Goal: Task Accomplishment & Management: Complete application form

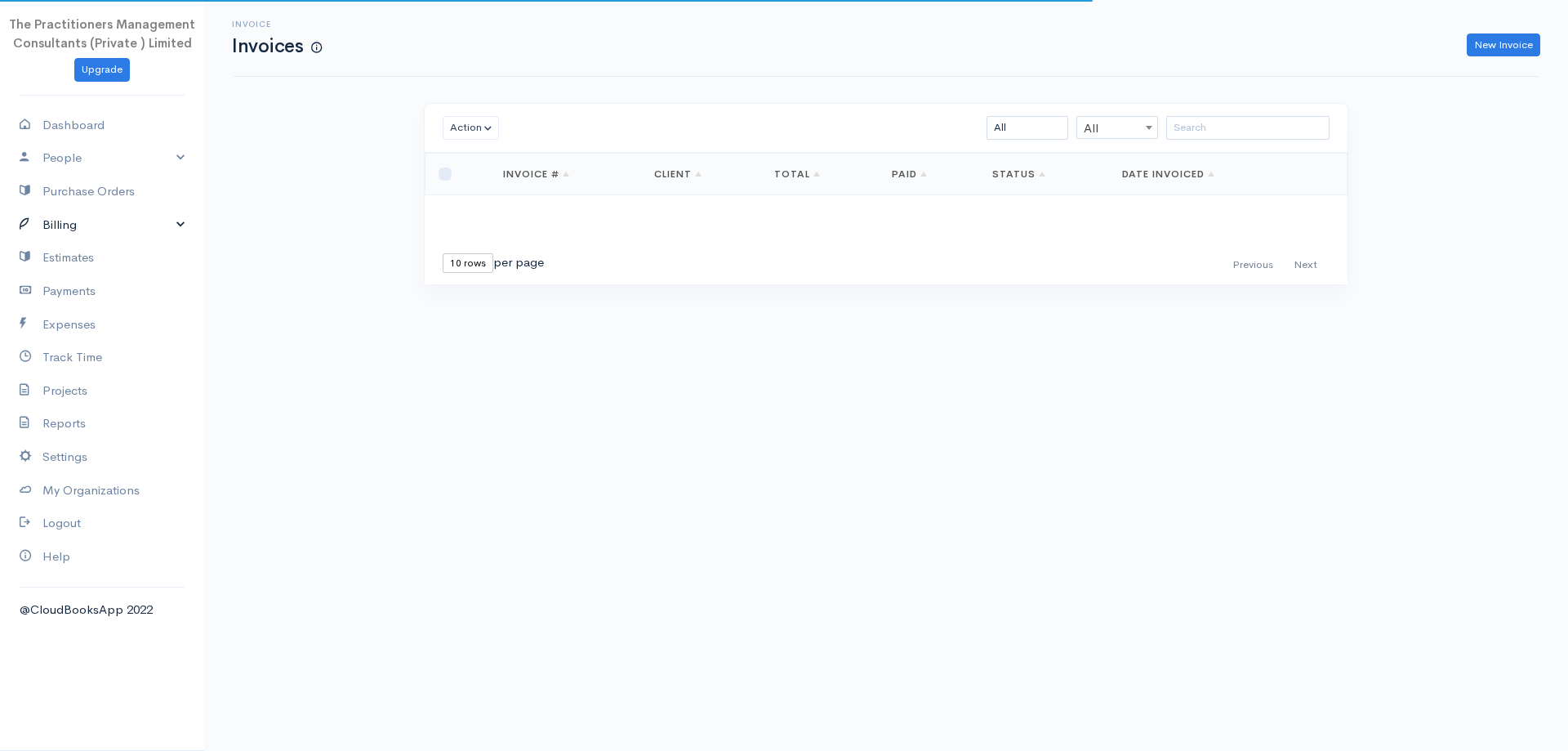
click at [85, 218] on link "Billing" at bounding box center [102, 225] width 204 height 33
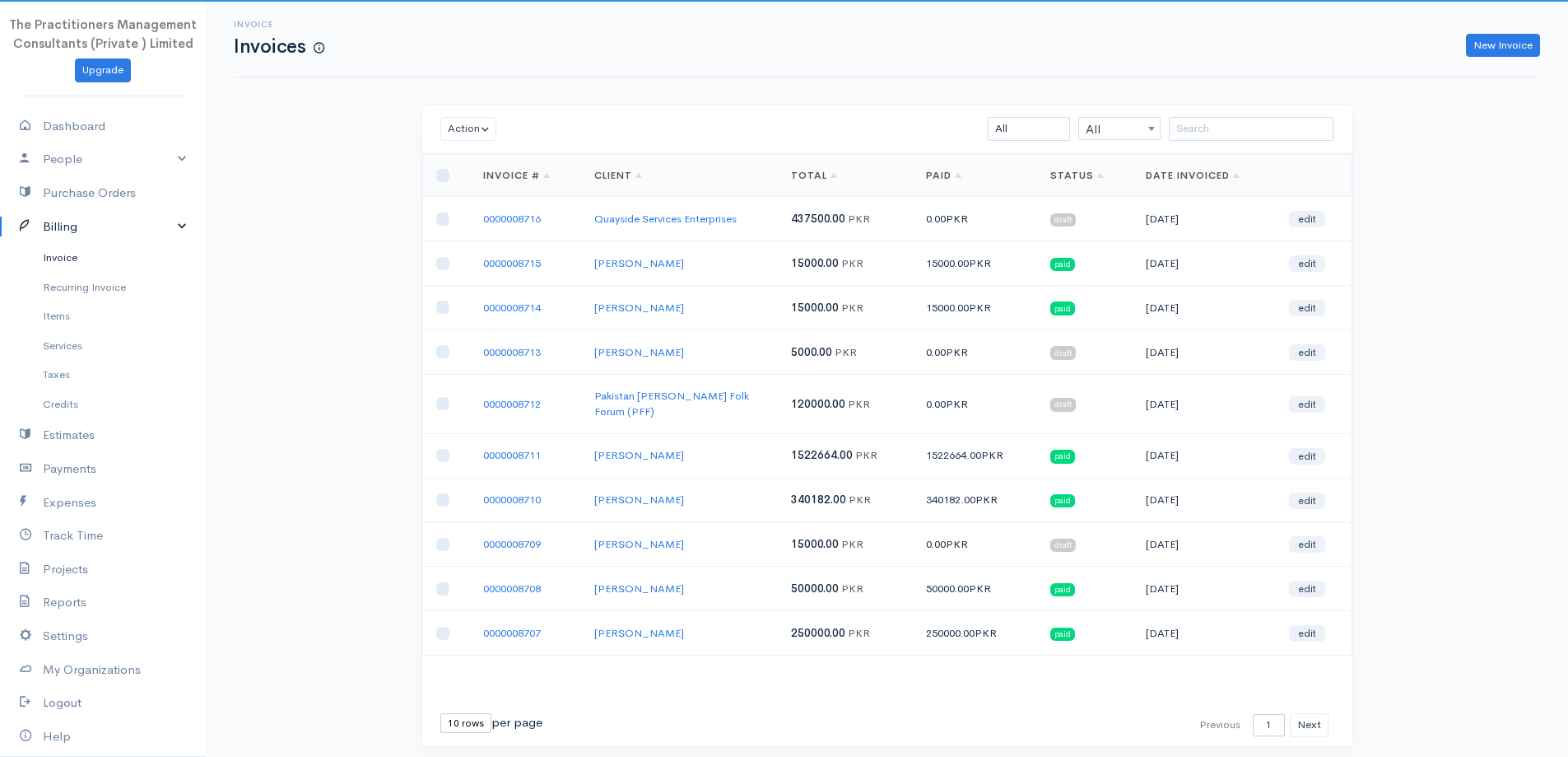
click at [65, 267] on link "Invoice" at bounding box center [103, 257] width 206 height 29
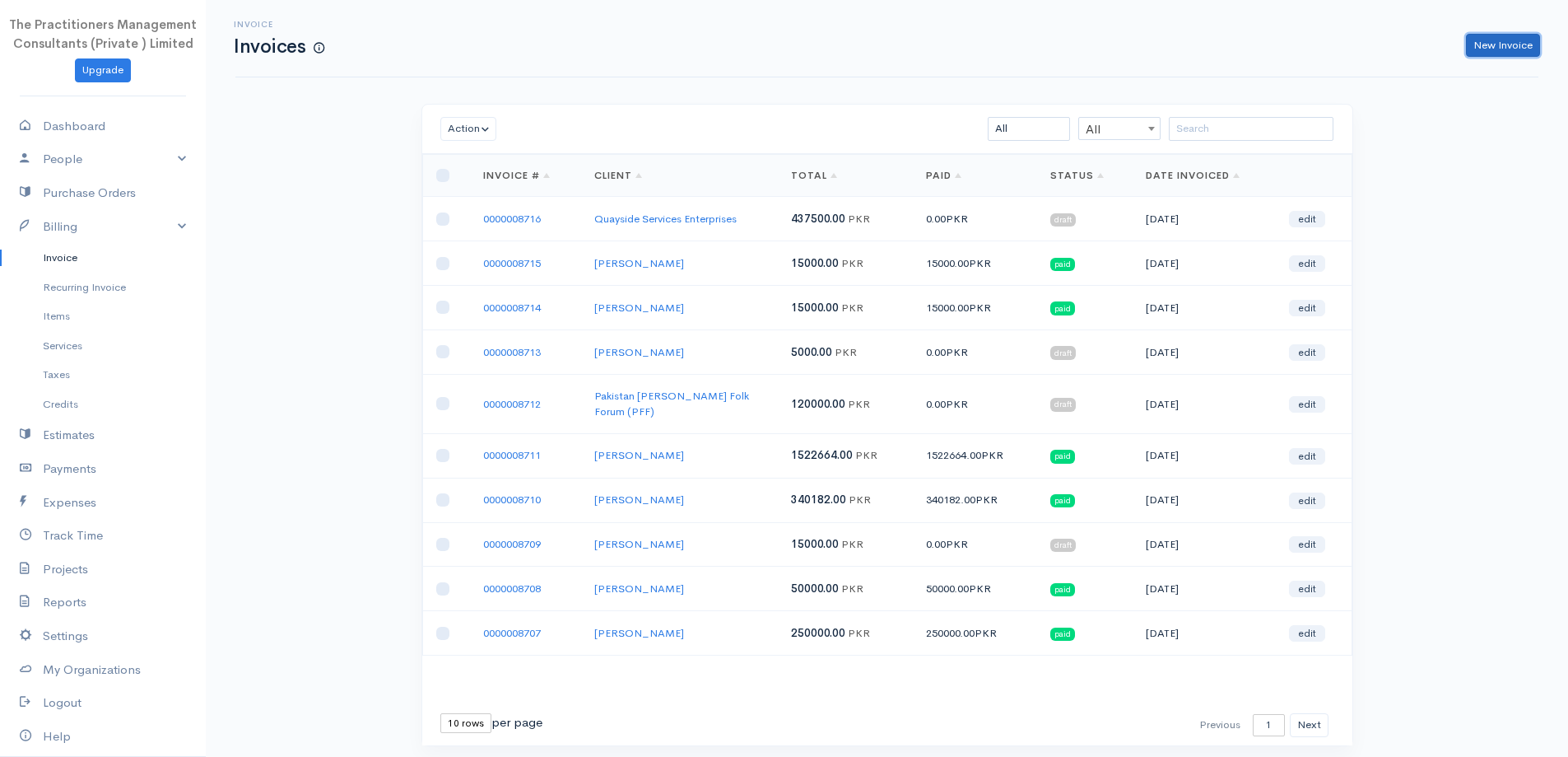
click at [1484, 55] on link "New Invoice" at bounding box center [1503, 45] width 74 height 24
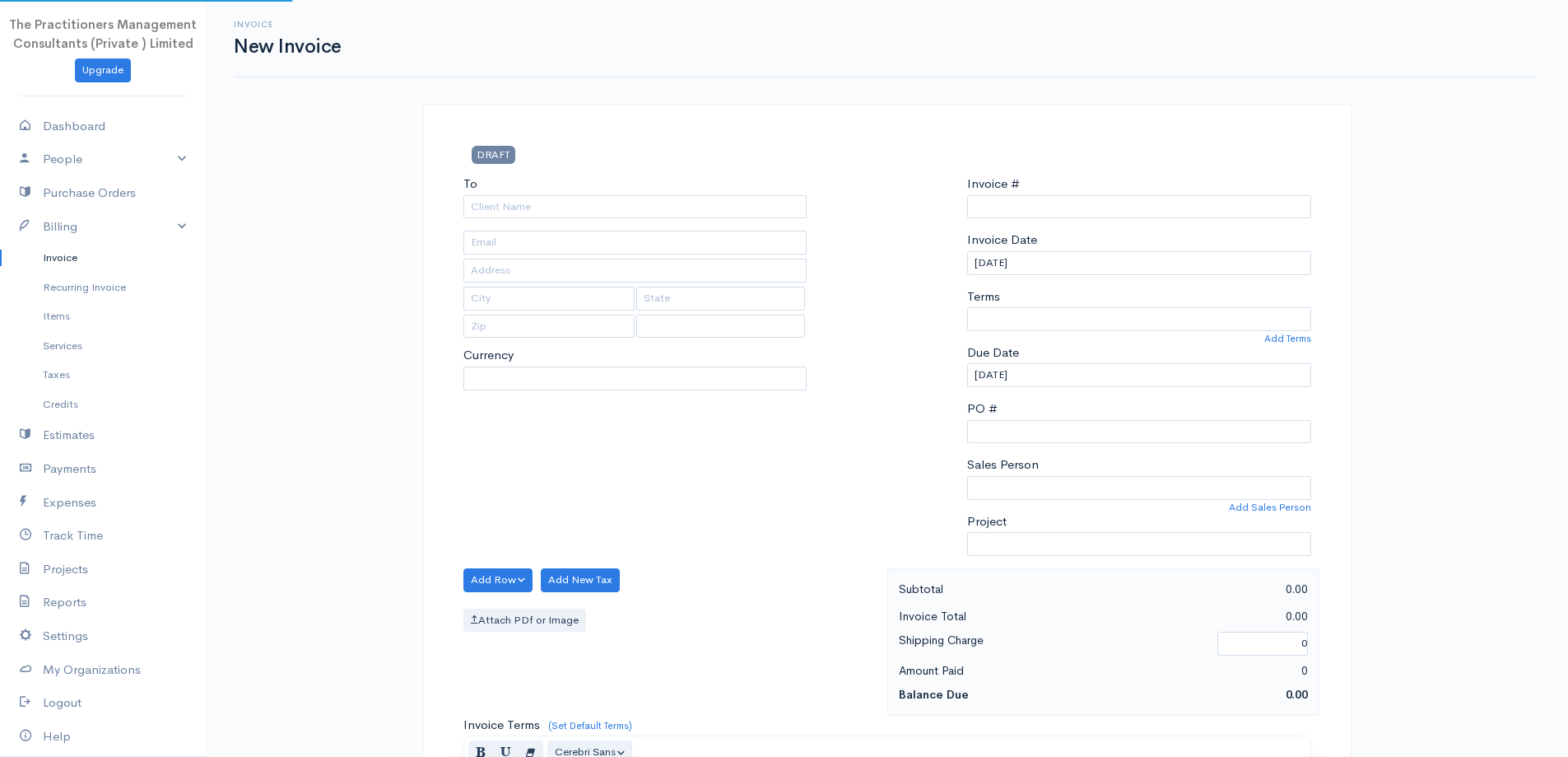
type input "0000008717"
select select "[GEOGRAPHIC_DATA]"
select select "PKR"
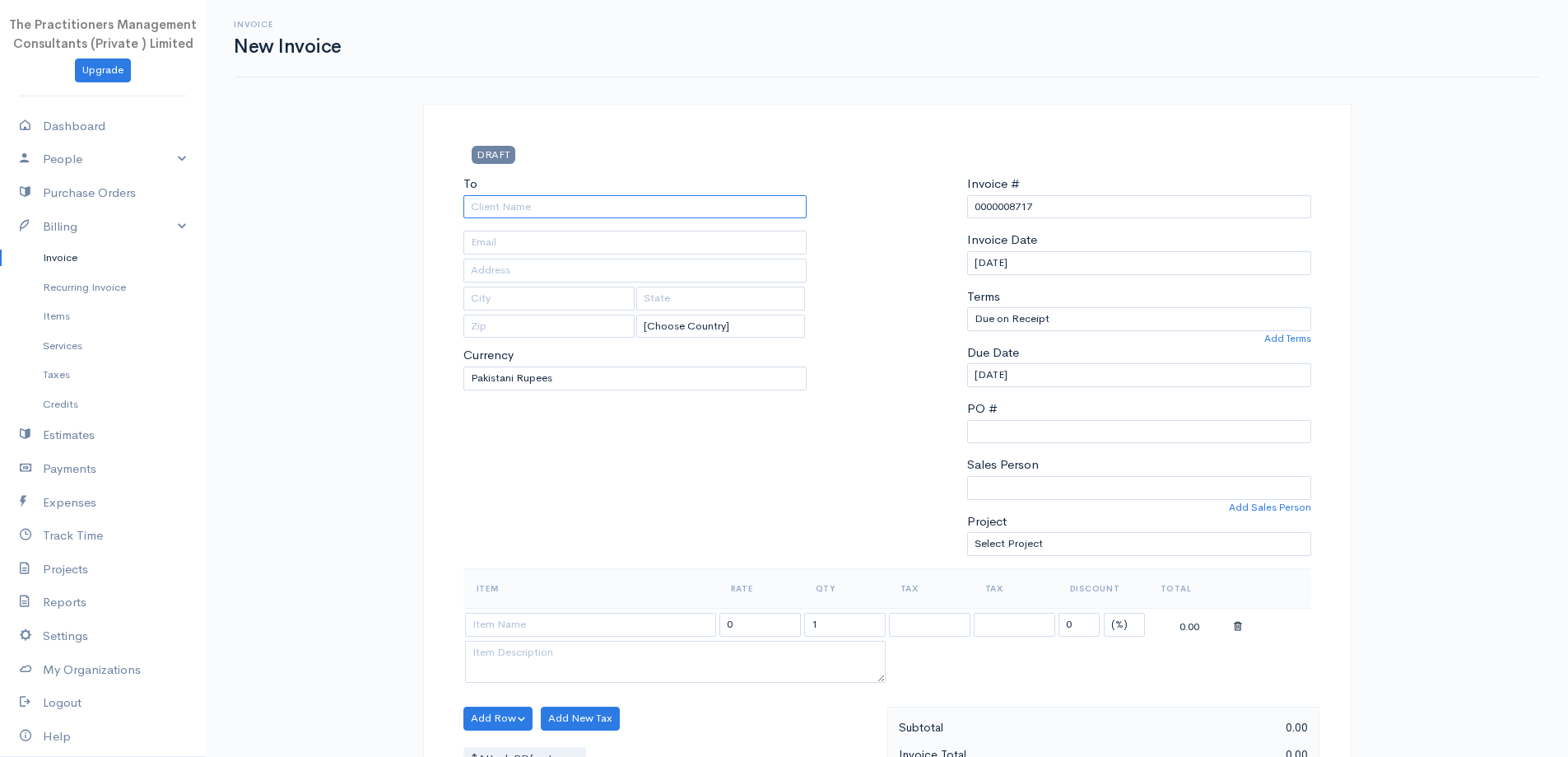
click at [494, 209] on input "To" at bounding box center [636, 207] width 344 height 24
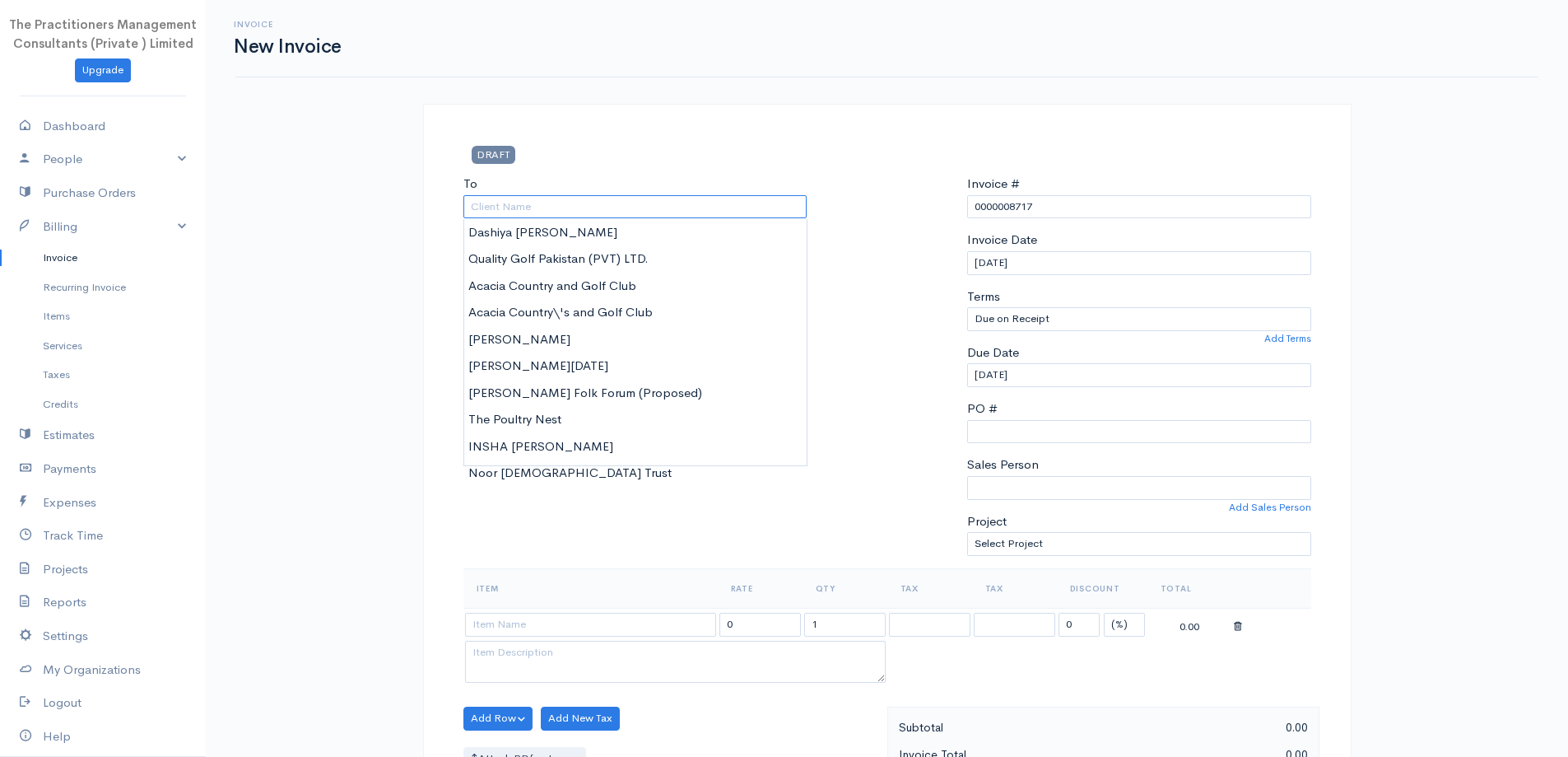
paste input "[PERSON_NAME]"
type input "[PERSON_NAME]"
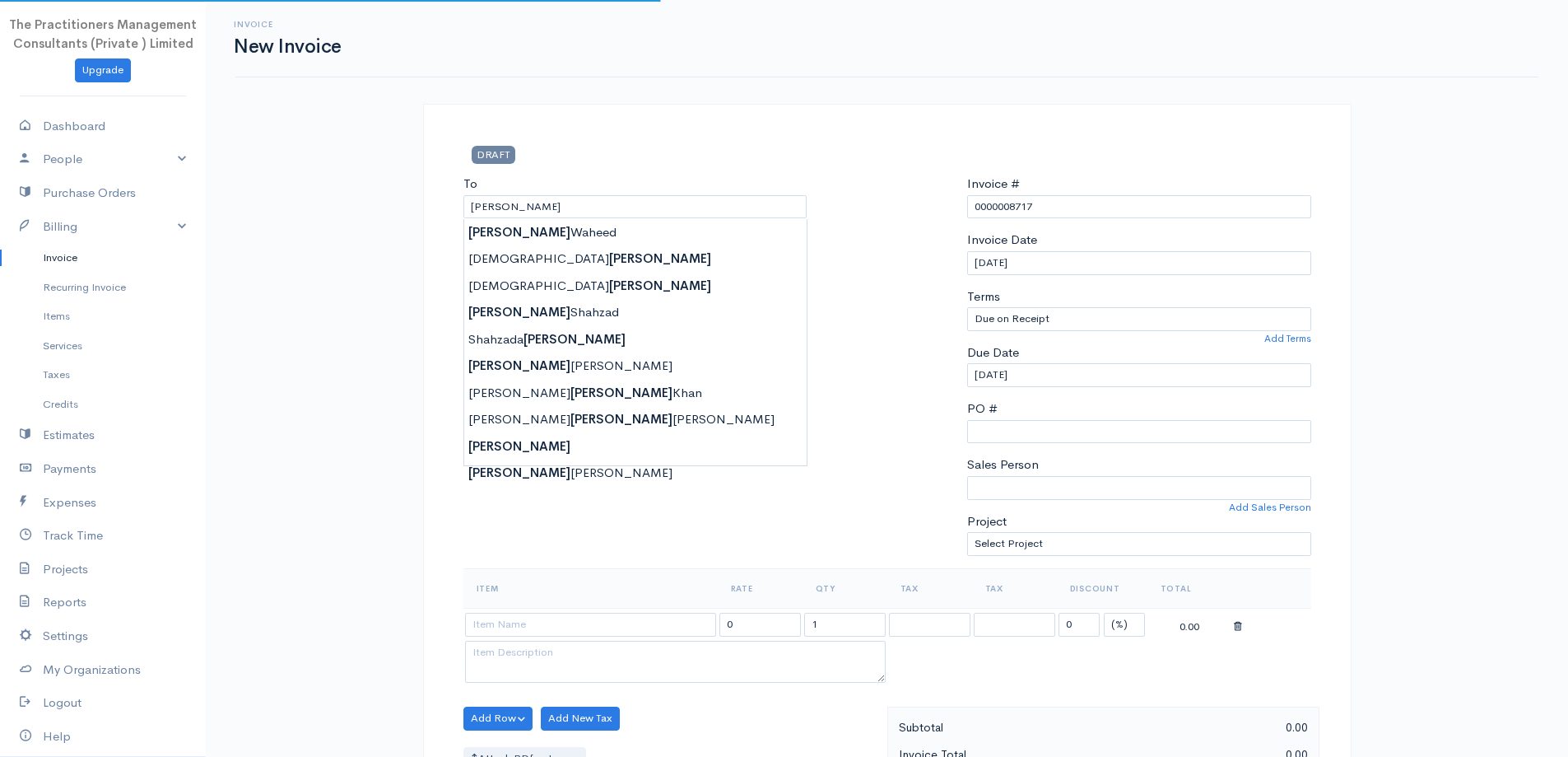
click at [533, 144] on div "DRAFT To [GEOGRAPHIC_DATA] [Choose Country] [GEOGRAPHIC_DATA] [GEOGRAPHIC_DATA]…" at bounding box center [886, 757] width 928 height 1308
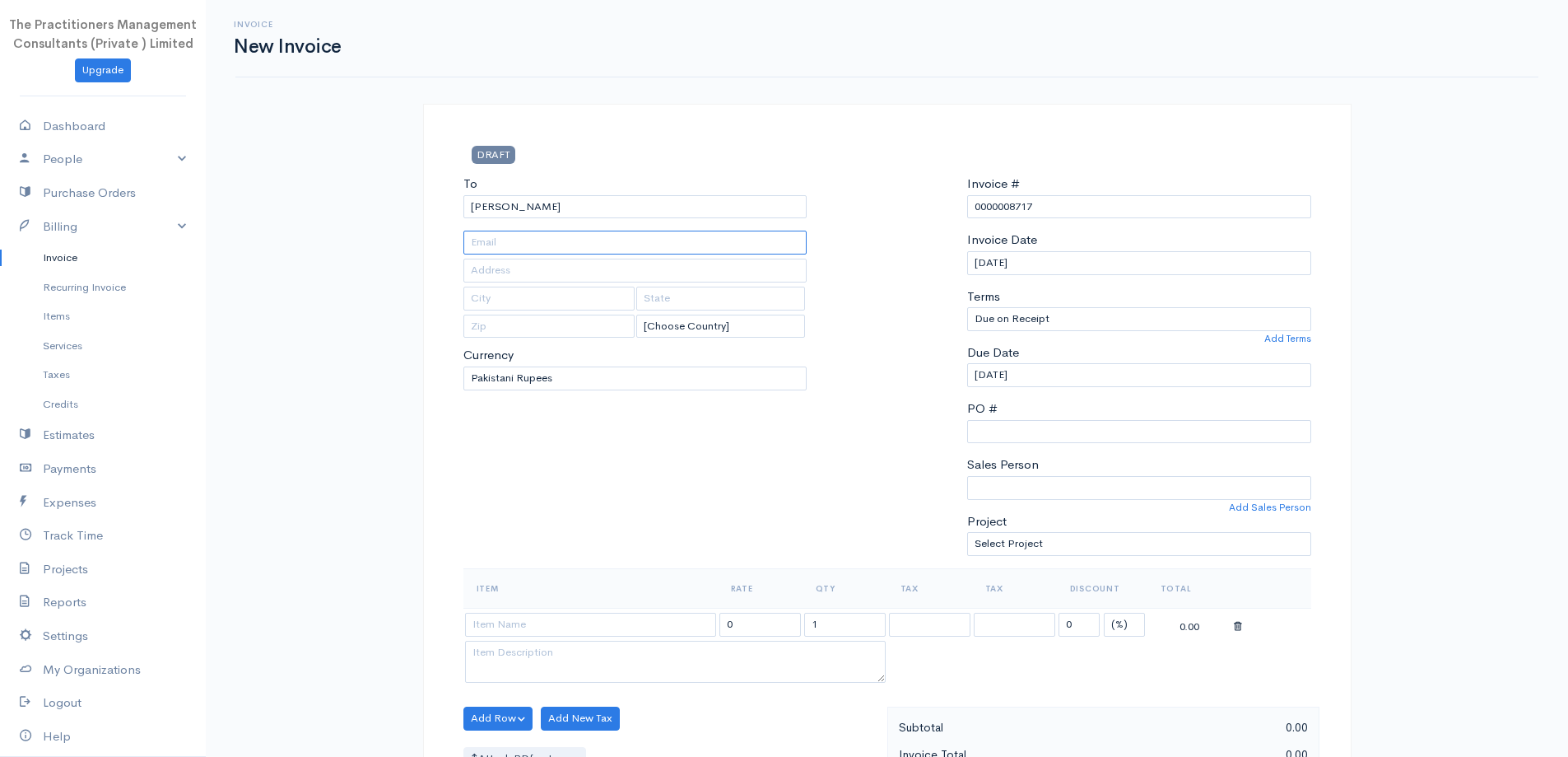
click at [534, 253] on input "text" at bounding box center [636, 242] width 344 height 24
click at [525, 275] on input "text" at bounding box center [636, 270] width 344 height 24
type input "3698"
click at [591, 244] on input "text" at bounding box center [636, 242] width 344 height 24
paste input "4230147815197"
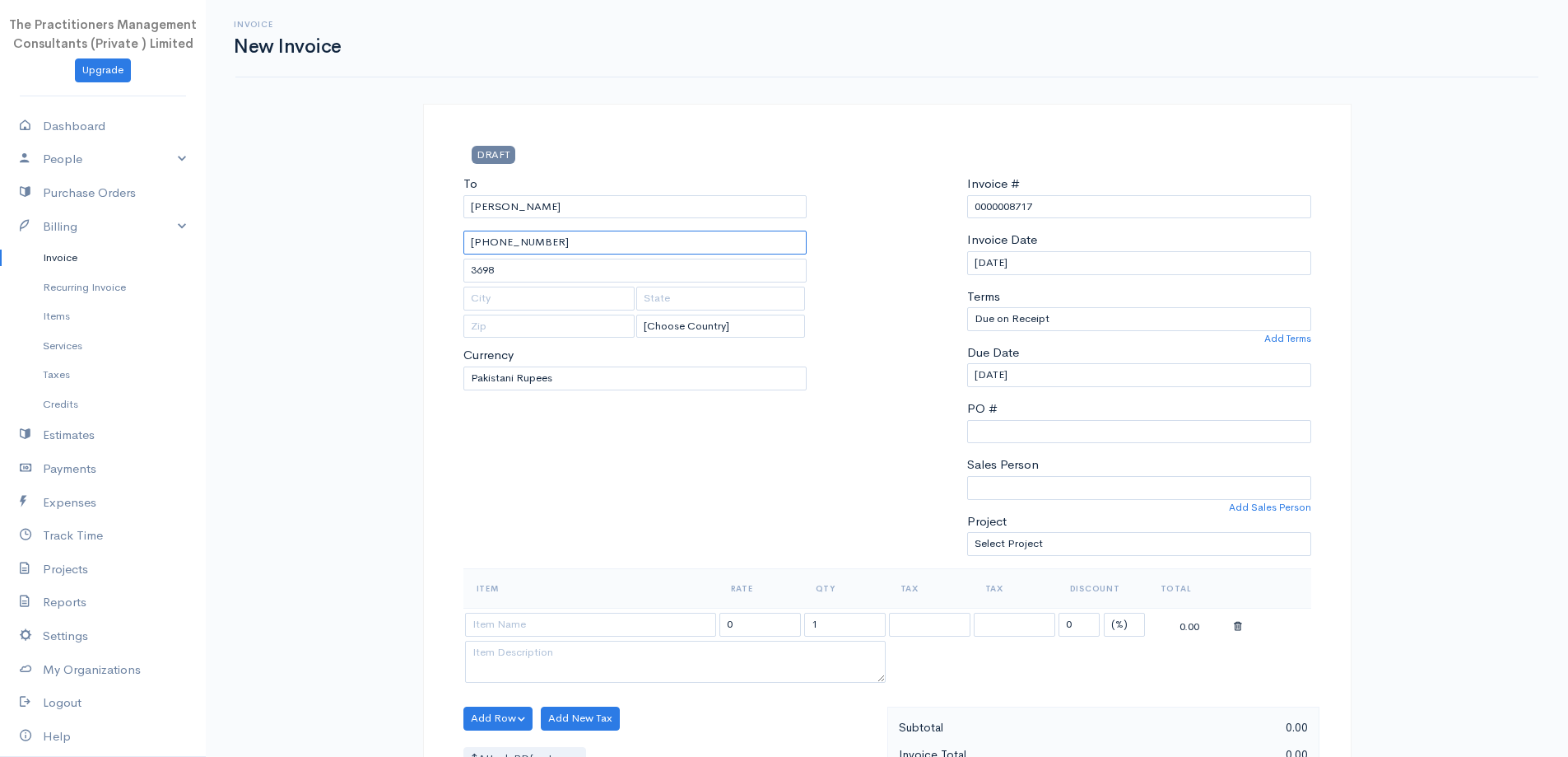
type input "[PHONE_NUMBER]"
click at [515, 464] on div "To [GEOGRAPHIC_DATA] [PHONE_NUMBER] 3698 [Choose Country] [GEOGRAPHIC_DATA] [GE…" at bounding box center [636, 371] width 361 height 394
click at [559, 633] on input at bounding box center [591, 624] width 251 height 24
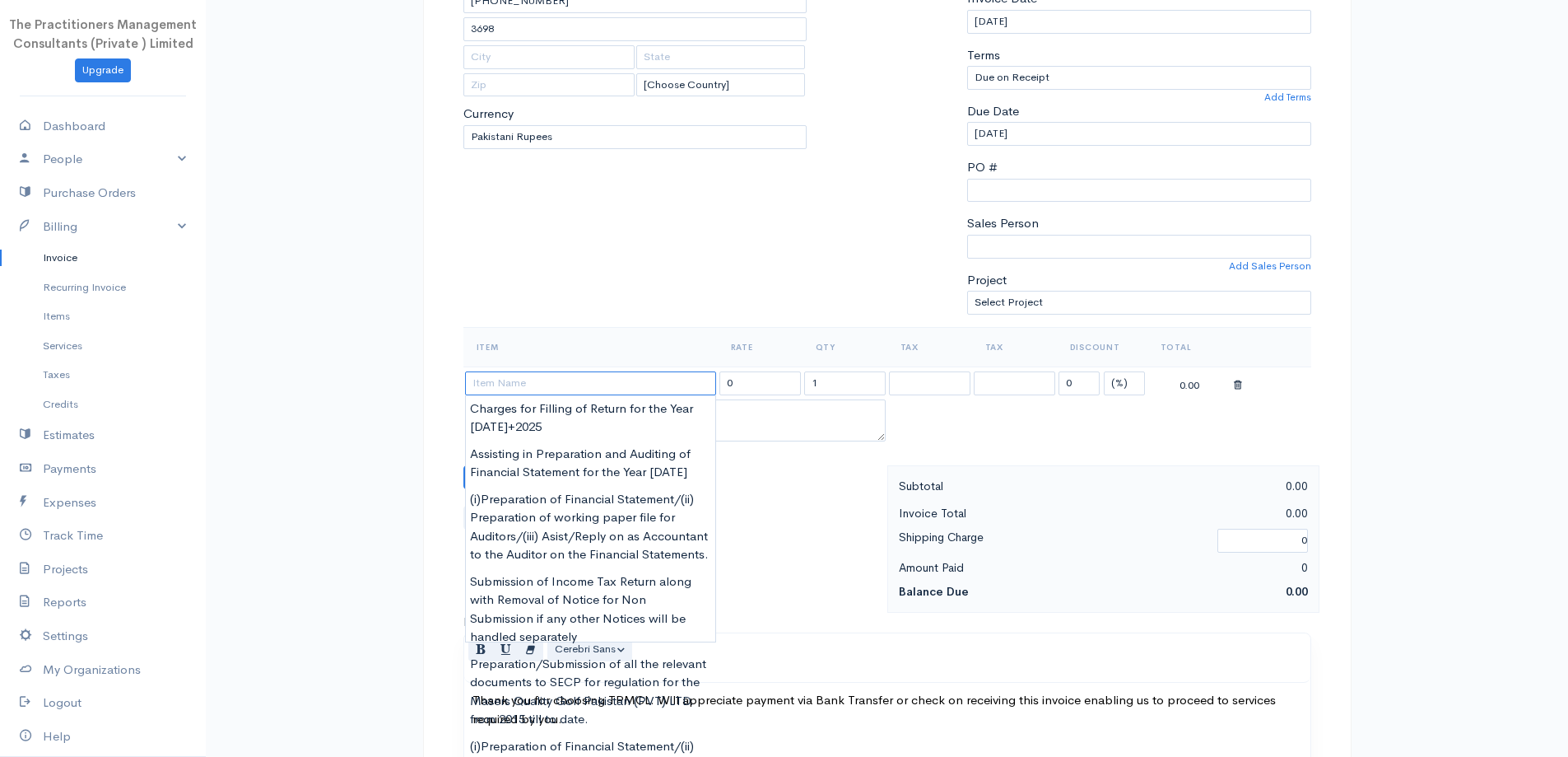
scroll to position [494, 0]
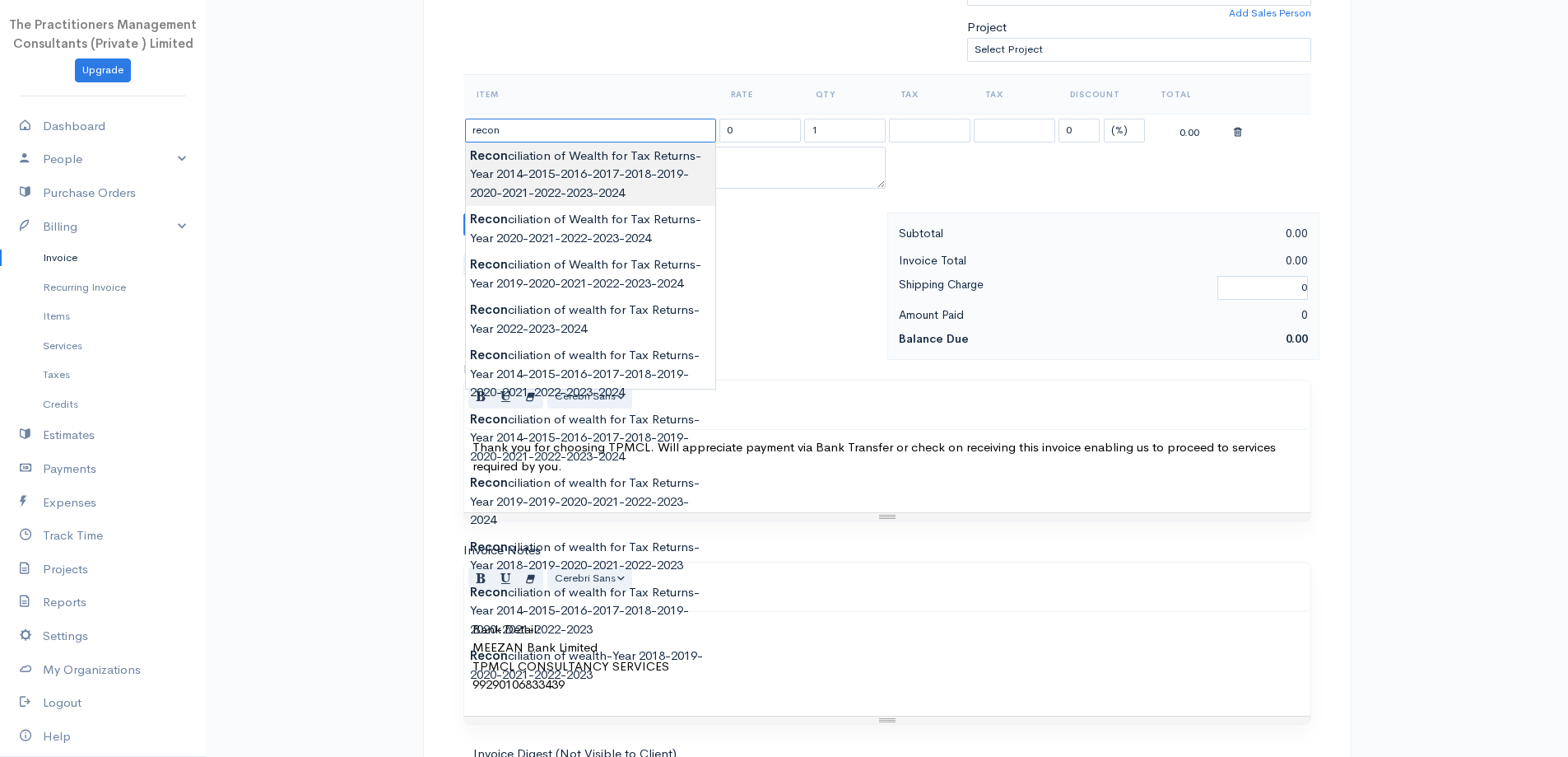
type input "Reconciliation of Wealth for Tax Returns-Year 2014-2015-2016-2017-2018-2019-202…"
type input "450000.00"
click at [609, 191] on body "The Practitioners Management Consultants (Private ) Limited Upgrade Dashboard P…" at bounding box center [784, 228] width 1568 height 1445
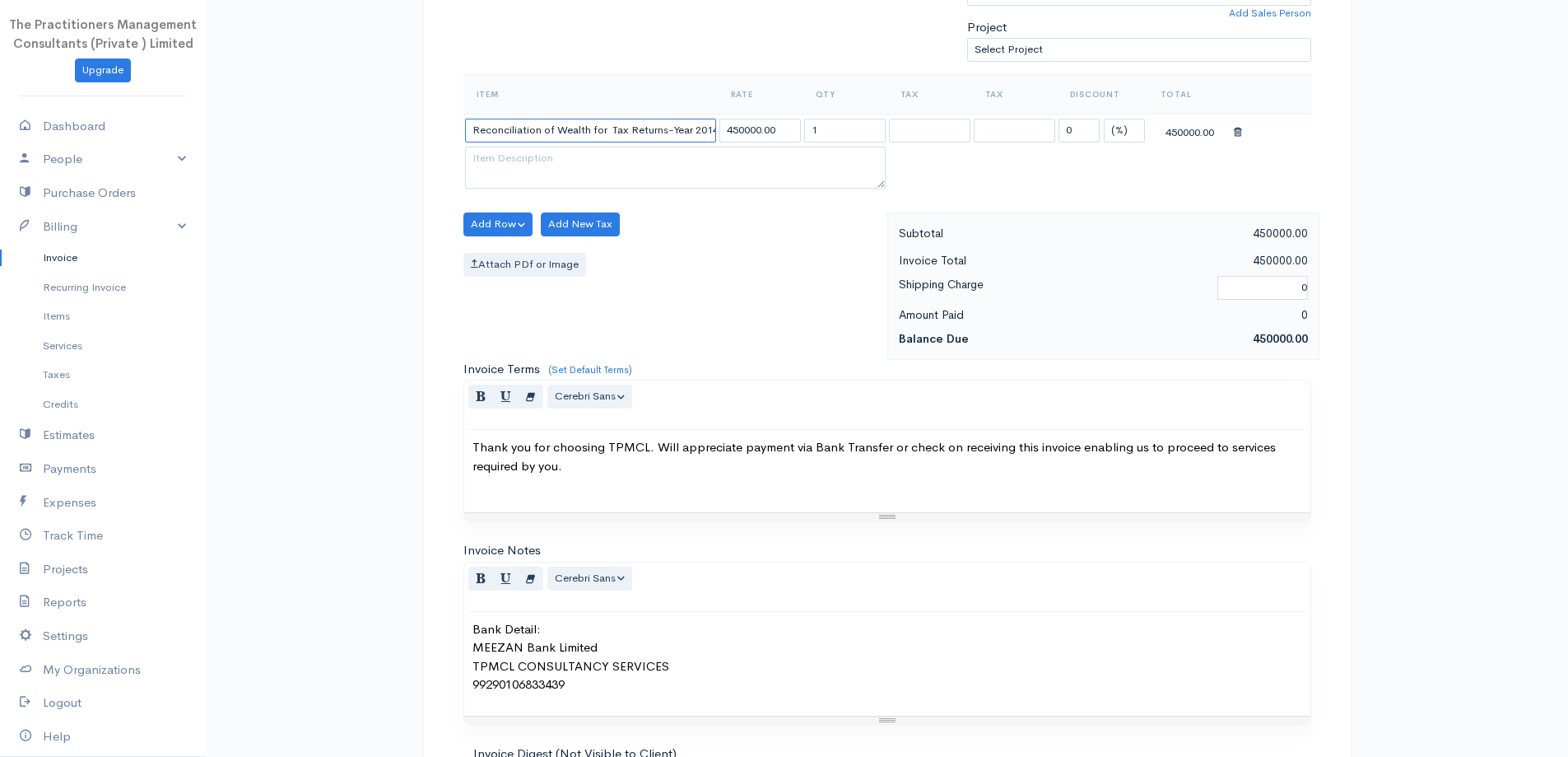
click at [689, 124] on input "Reconciliation of Wealth for Tax Returns-Year 2014-2015-2016-2017-2018-2019-202…" at bounding box center [591, 130] width 251 height 24
type input "Reconciliation of Wealth for Tax Returns-Year 2020-2021-2022-2023-2024"
click at [743, 124] on input "450000.00" at bounding box center [760, 130] width 82 height 24
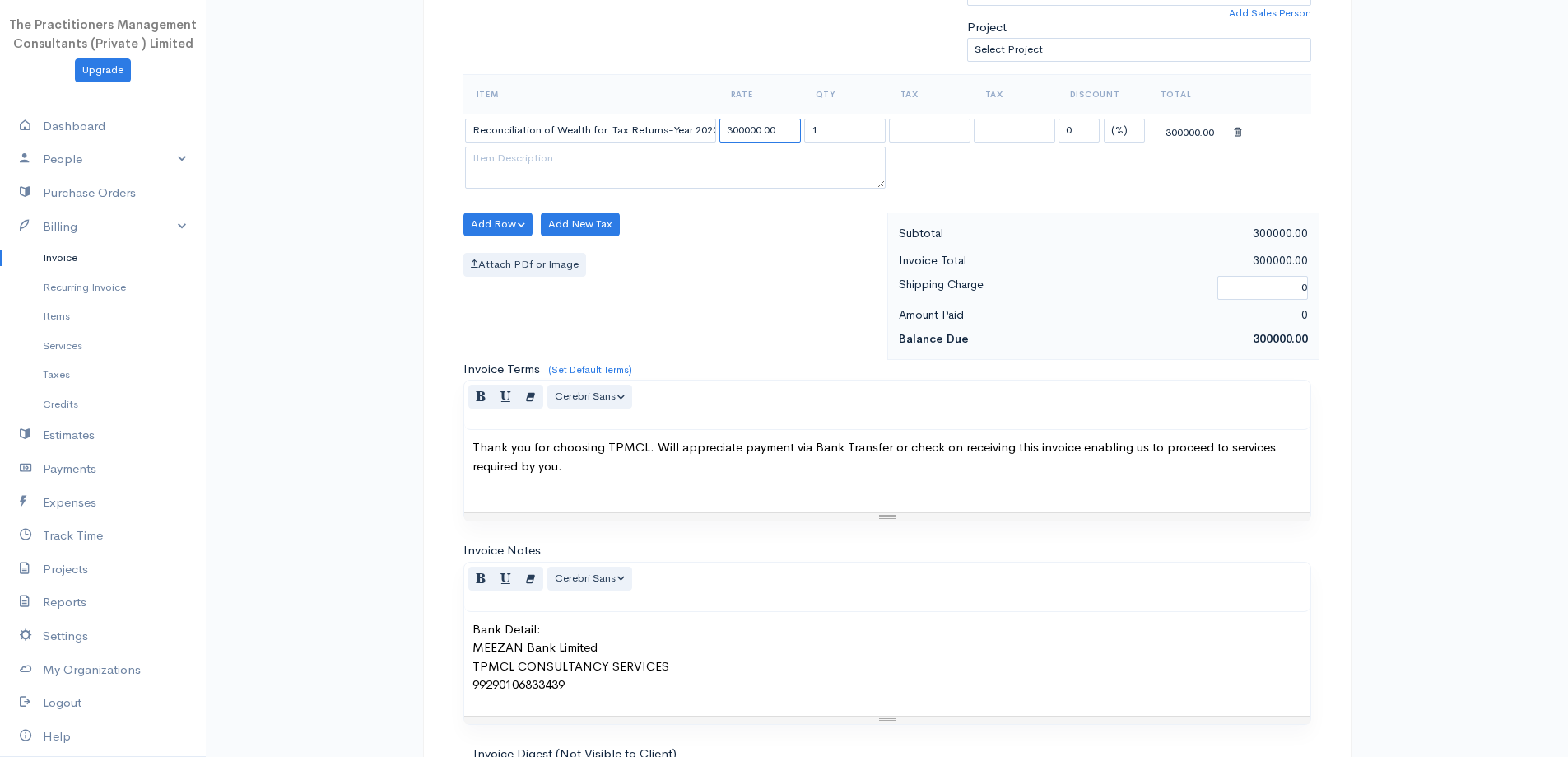
type input "300000.00"
click at [743, 241] on div "Add Row Add Item Row Add Time Row Add New Tax Attach PDf or Image" at bounding box center [671, 286] width 432 height 147
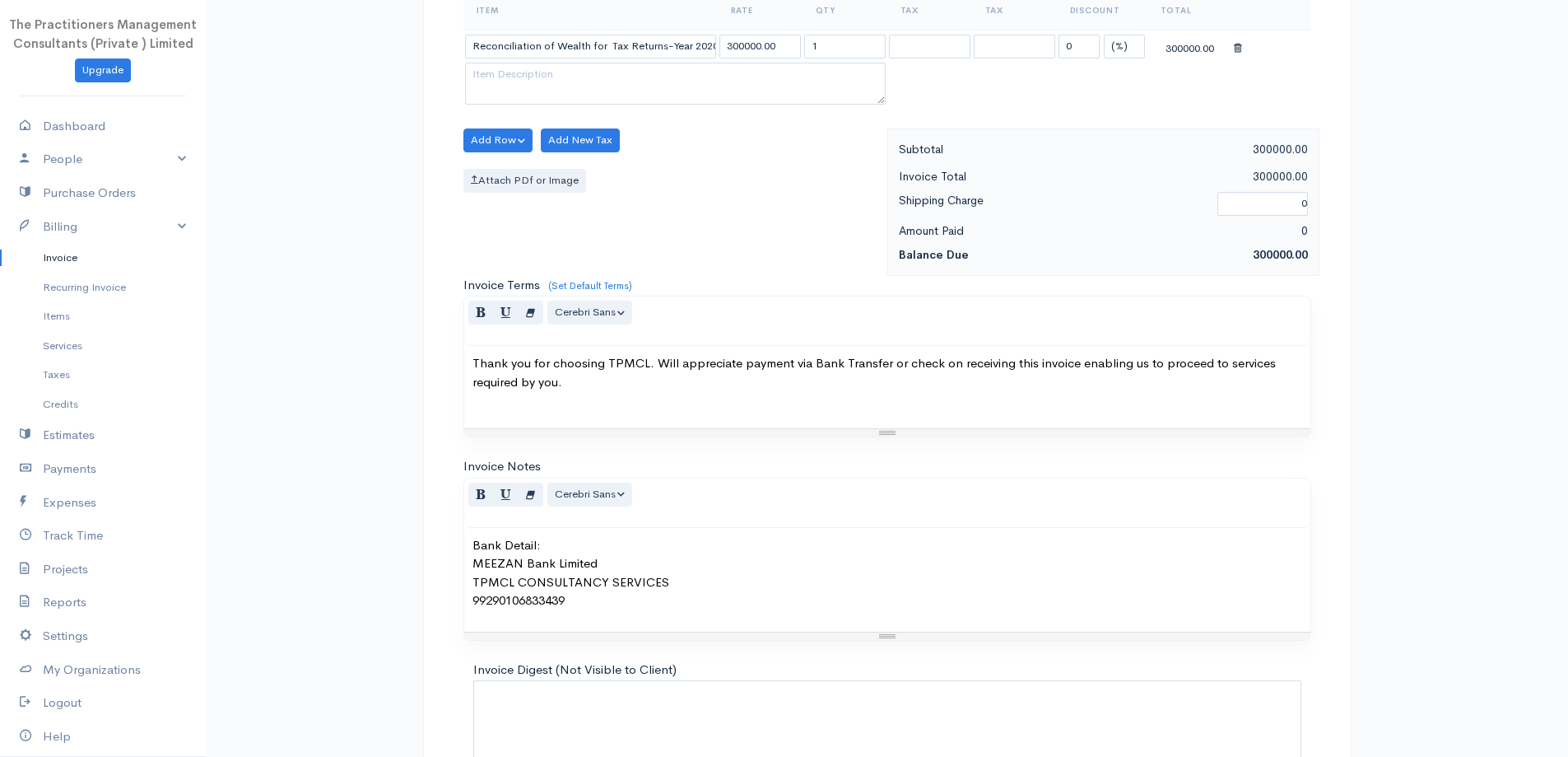
scroll to position [688, 0]
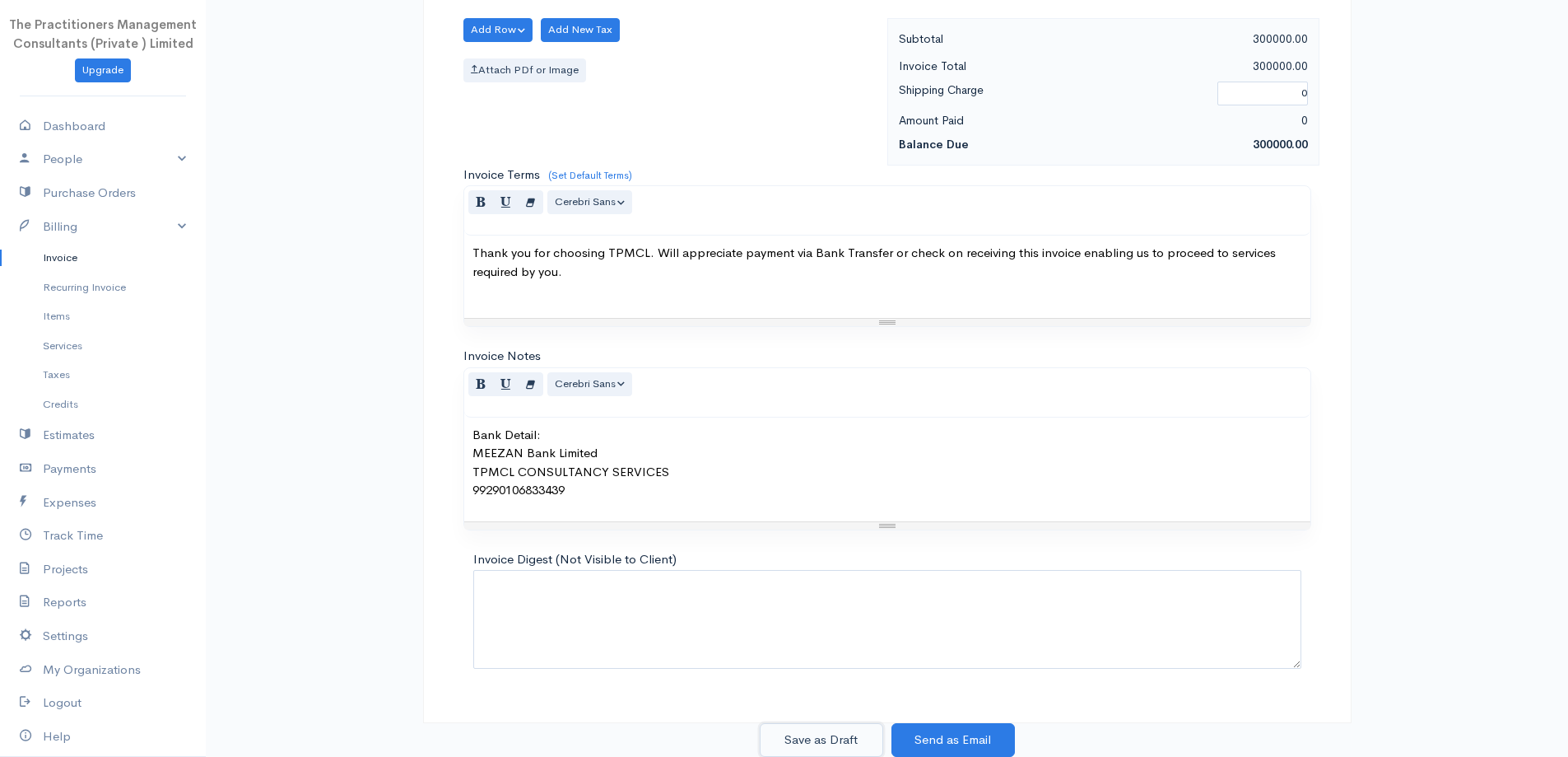
click at [772, 732] on button "Save as Draft" at bounding box center [821, 739] width 124 height 33
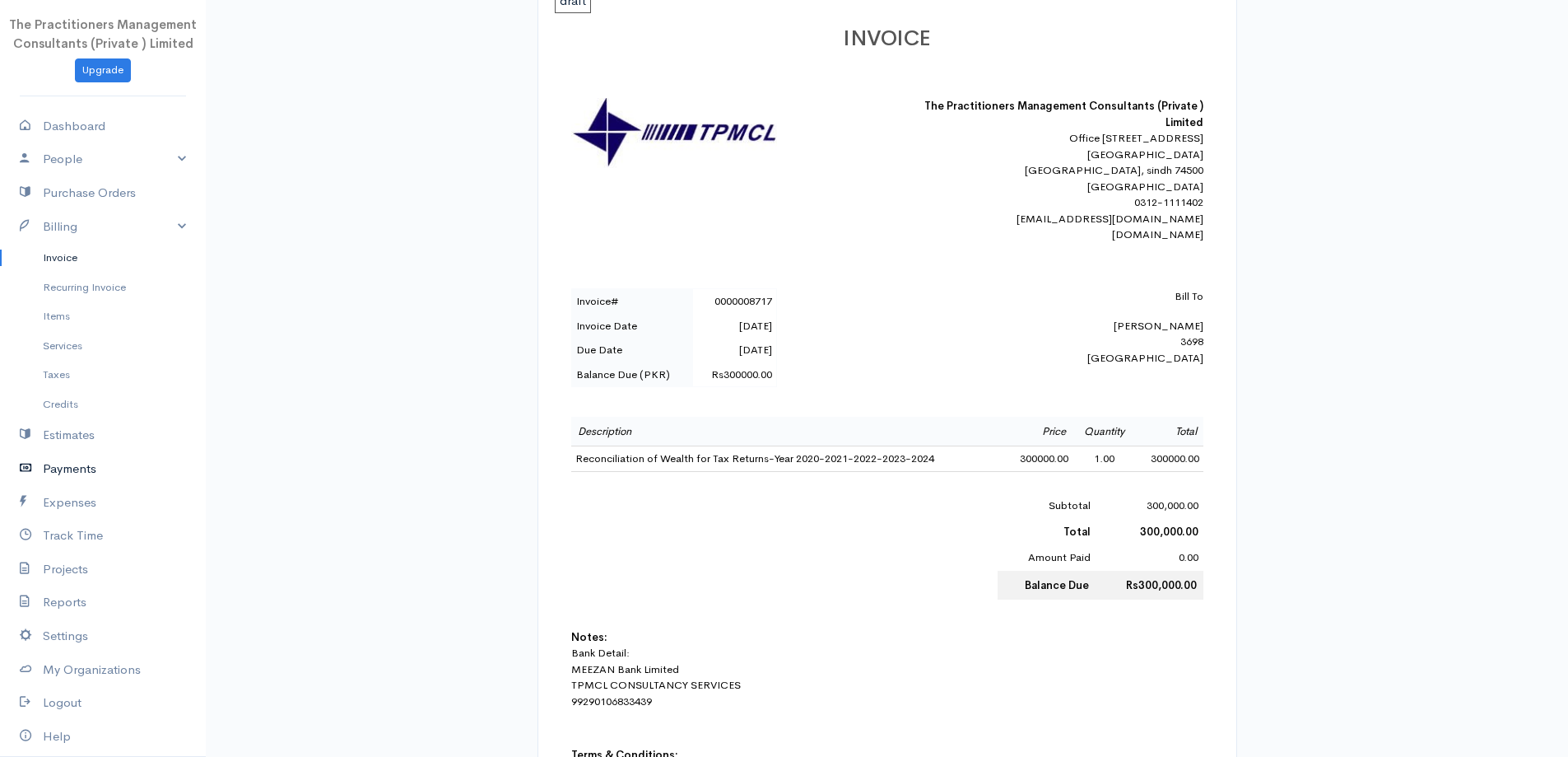
scroll to position [1, 0]
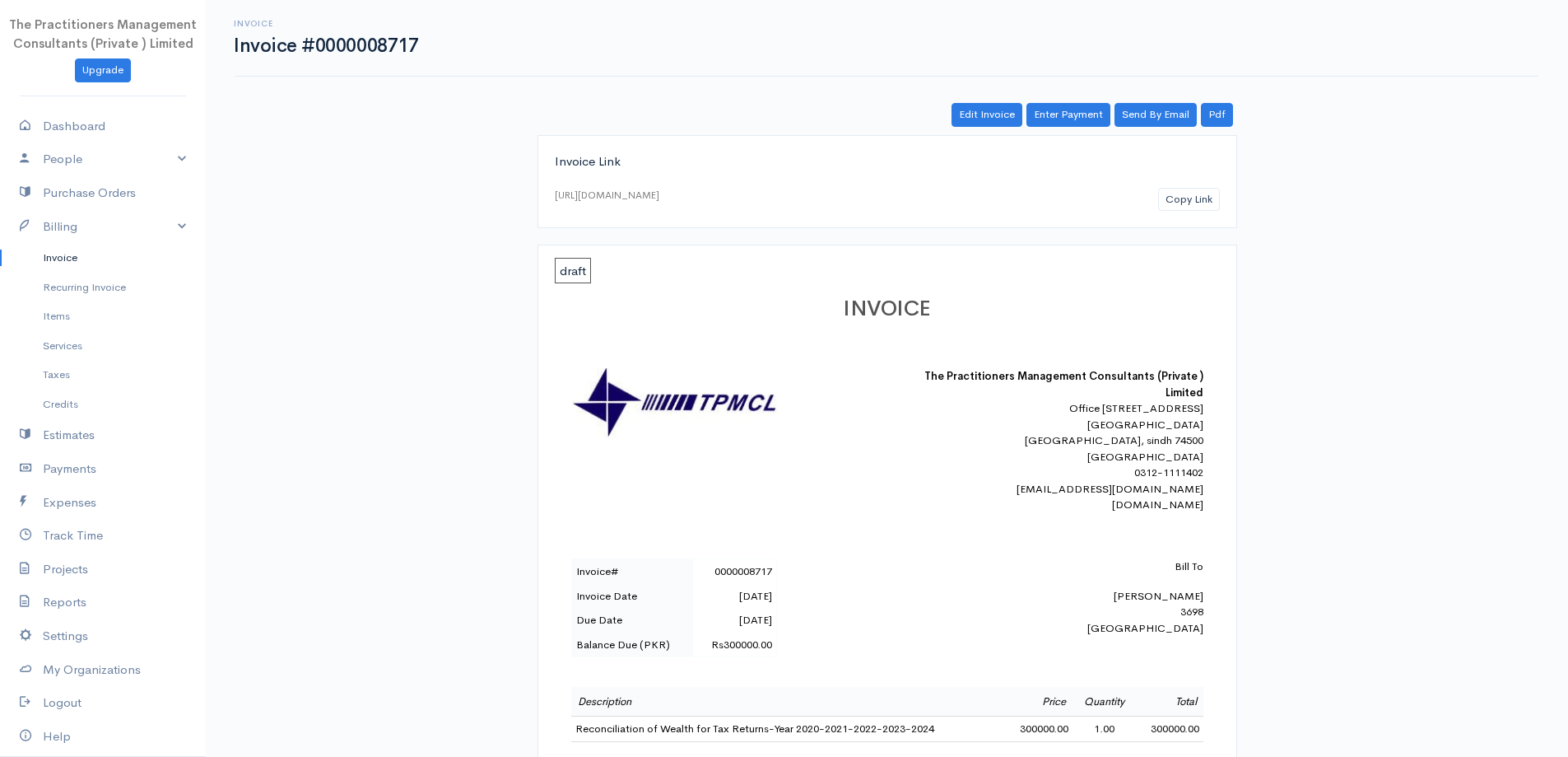
click at [84, 263] on link "Invoice" at bounding box center [103, 257] width 206 height 29
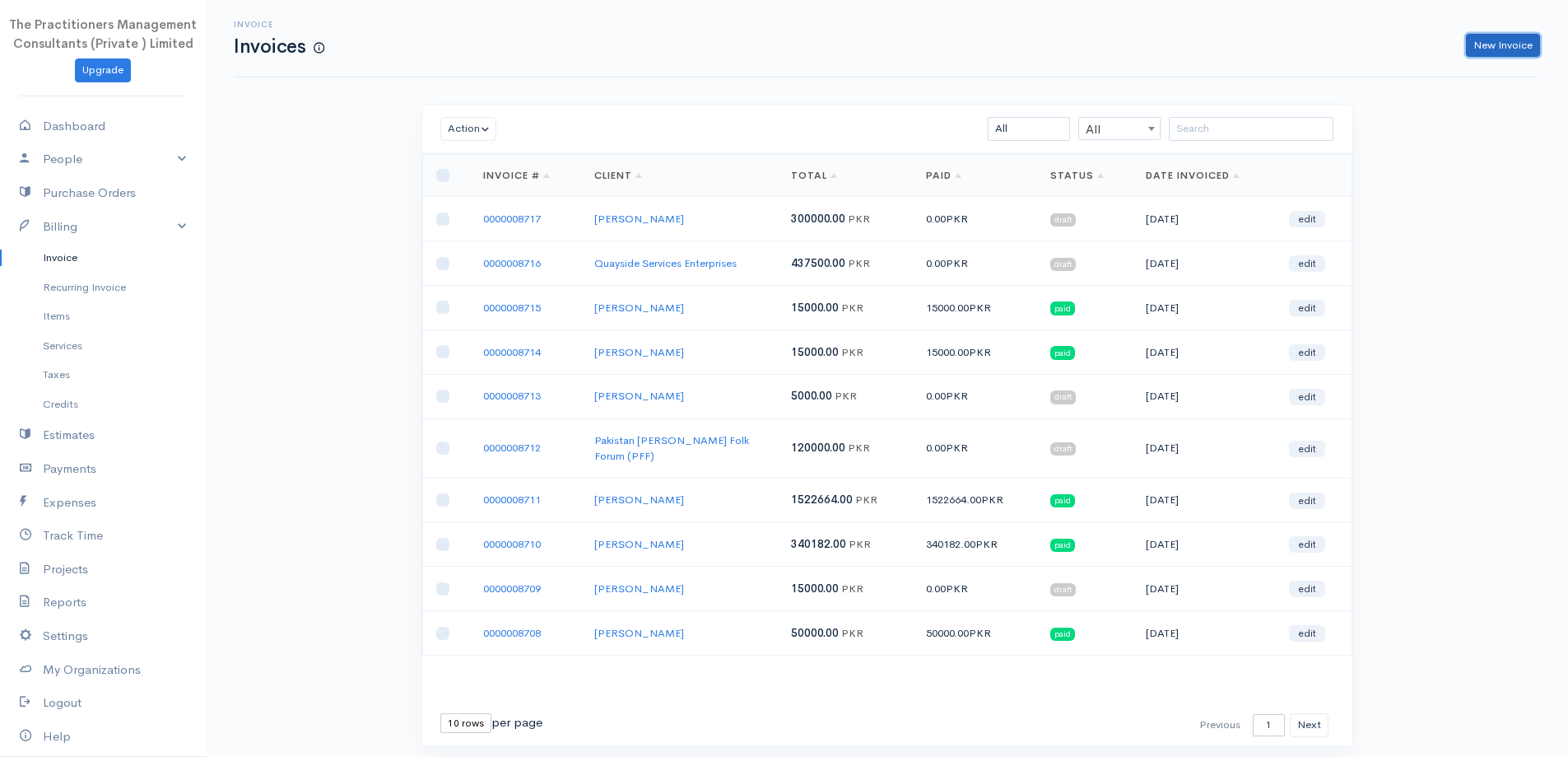
click at [1502, 43] on link "New Invoice" at bounding box center [1503, 45] width 74 height 24
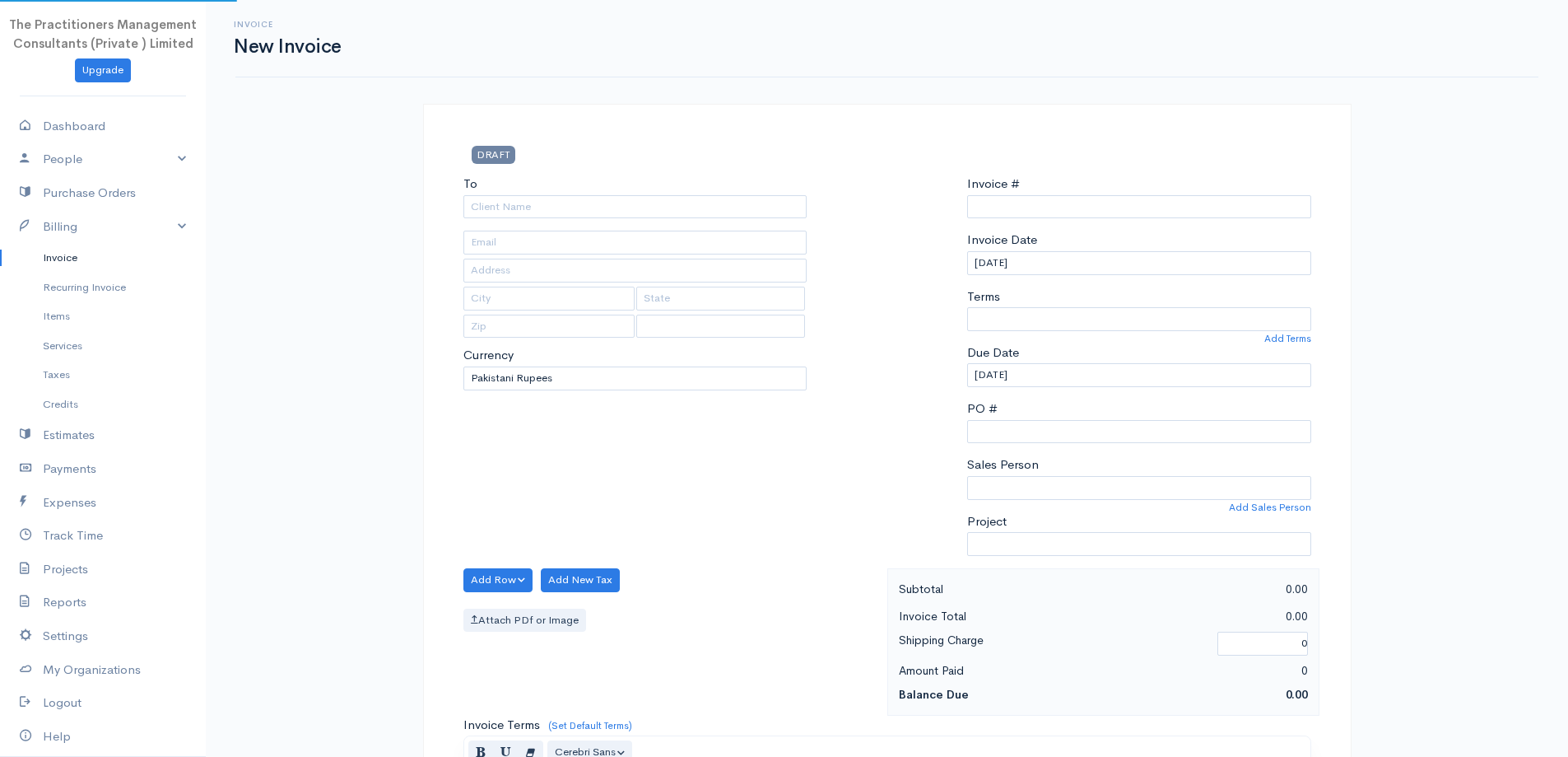
select select "[GEOGRAPHIC_DATA]"
type input "0000008718"
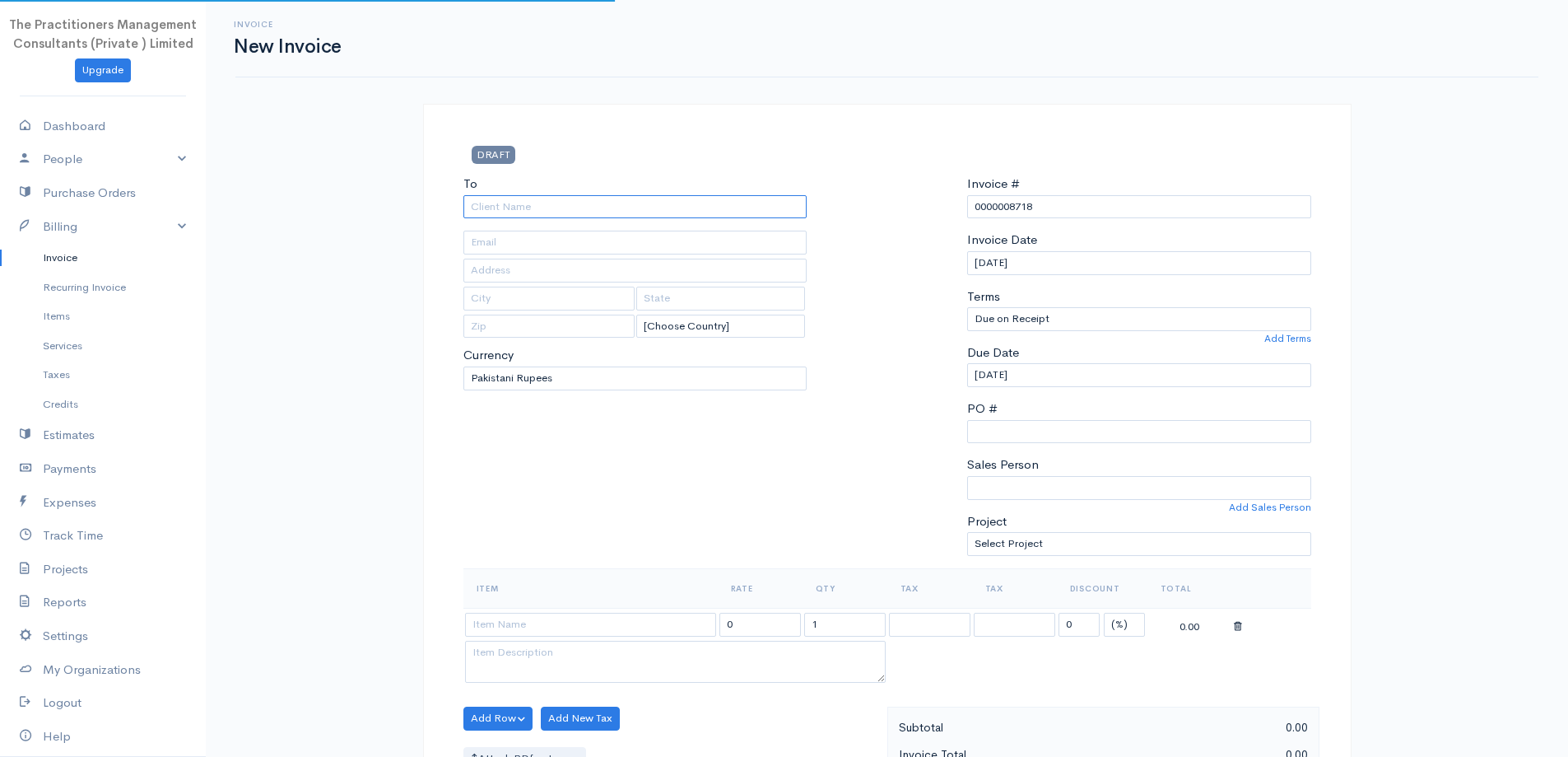
click at [666, 217] on input "To" at bounding box center [636, 207] width 344 height 24
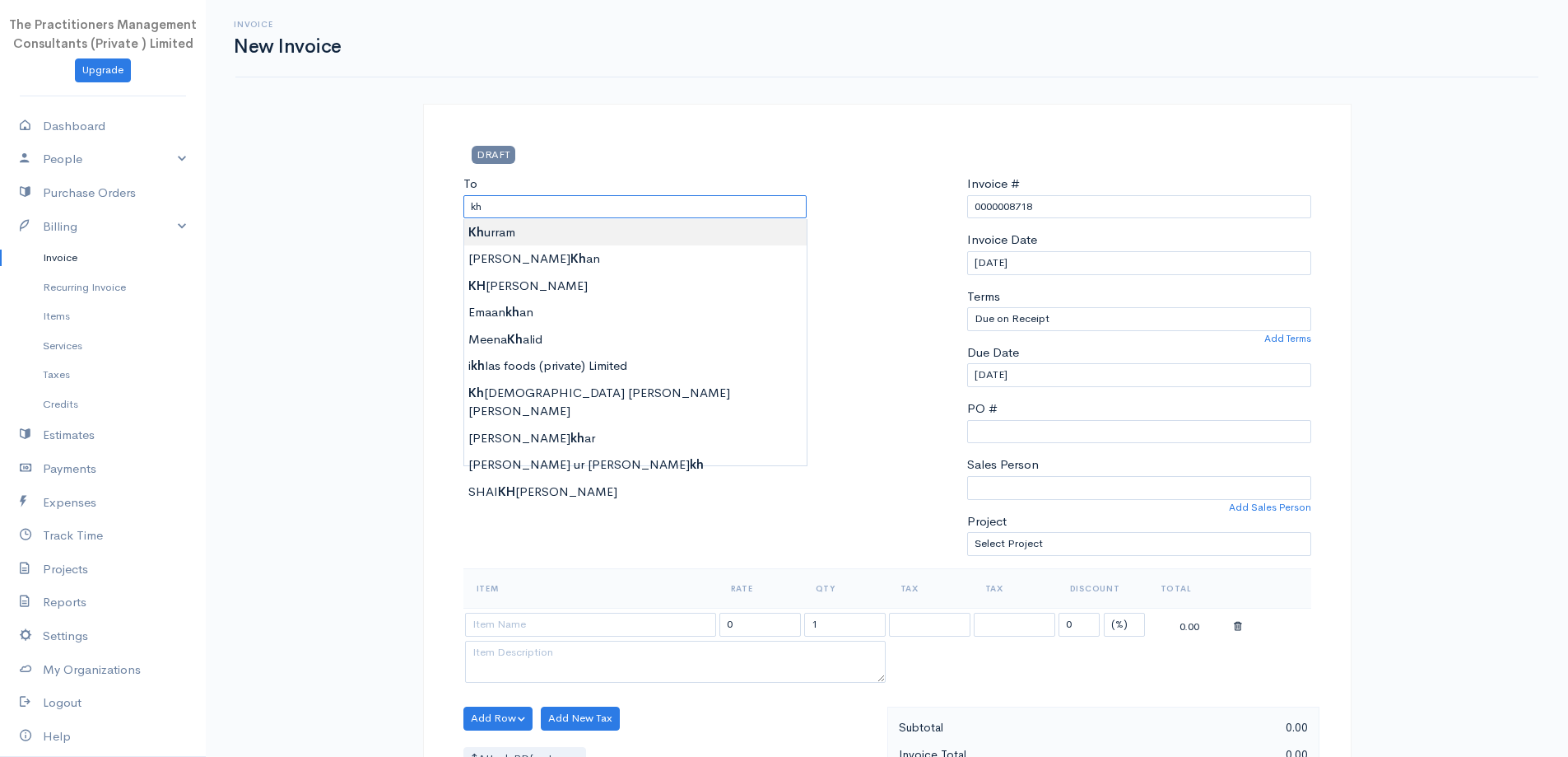
type input "[PERSON_NAME]"
click at [641, 236] on body "The Practitioners Management Consultants (Private ) Limited Upgrade Dashboard P…" at bounding box center [784, 722] width 1568 height 1445
type input "[PHONE_NUMBER]"
type input "3698"
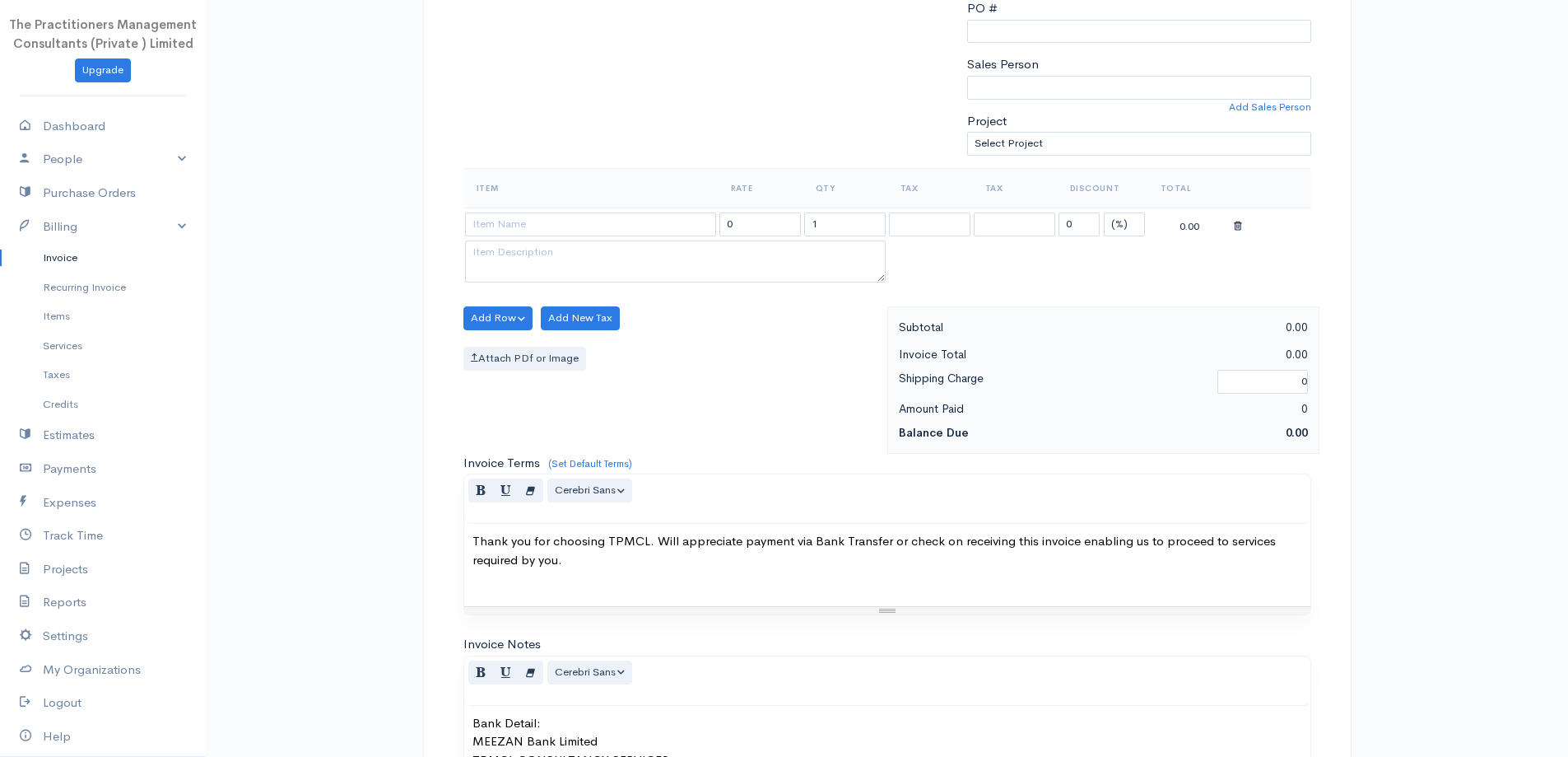
scroll to position [412, 0]
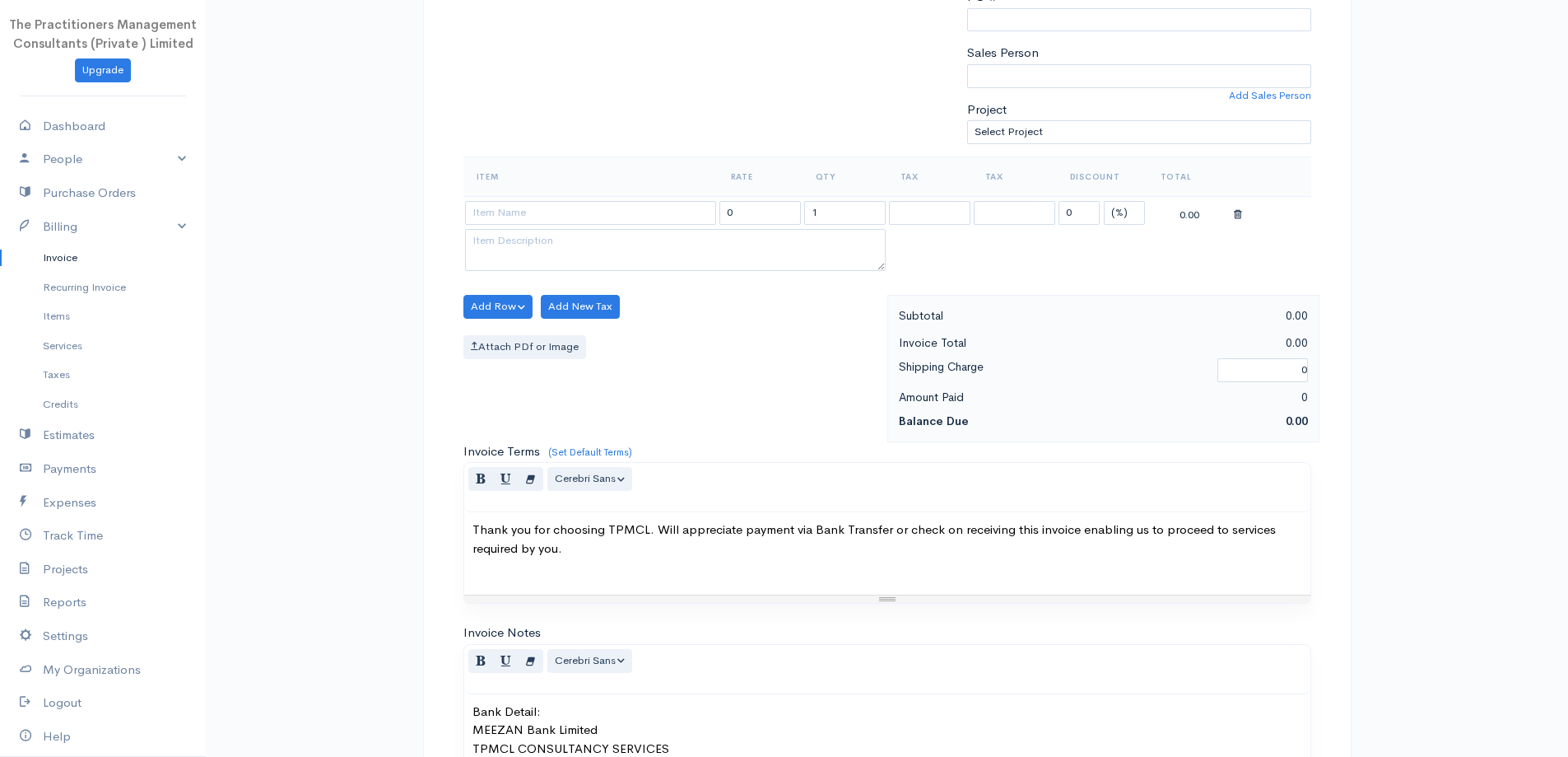
click at [639, 226] on td at bounding box center [591, 212] width 254 height 32
click at [627, 220] on input at bounding box center [591, 212] width 251 height 24
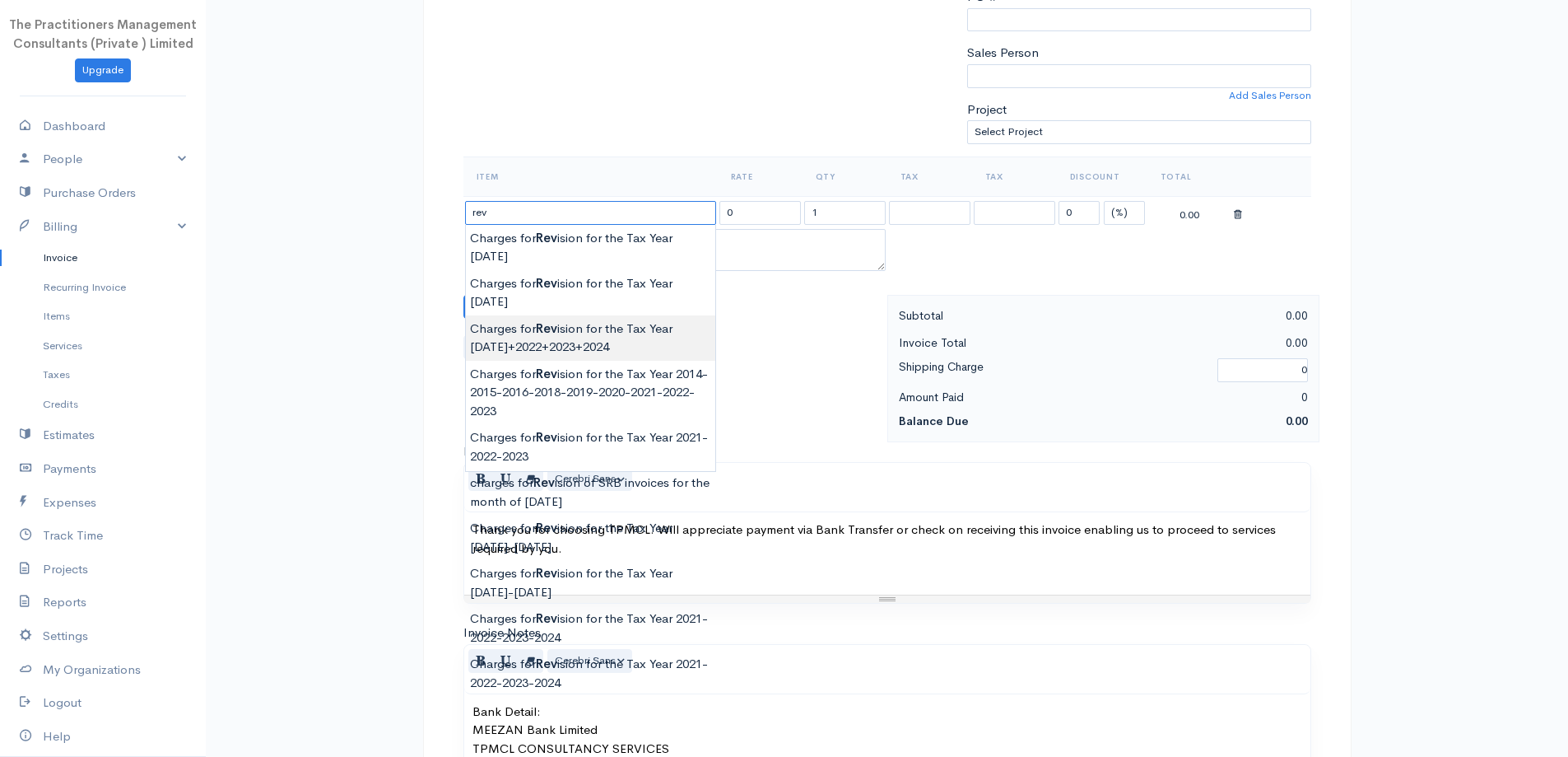
type input "Charges for Revision for the Tax Year [DATE]+2022+2023+2024"
type input "5000.00"
click at [662, 297] on body "The Practitioners Management Consultants (Private ) Limited Upgrade Dashboard P…" at bounding box center [784, 310] width 1568 height 1445
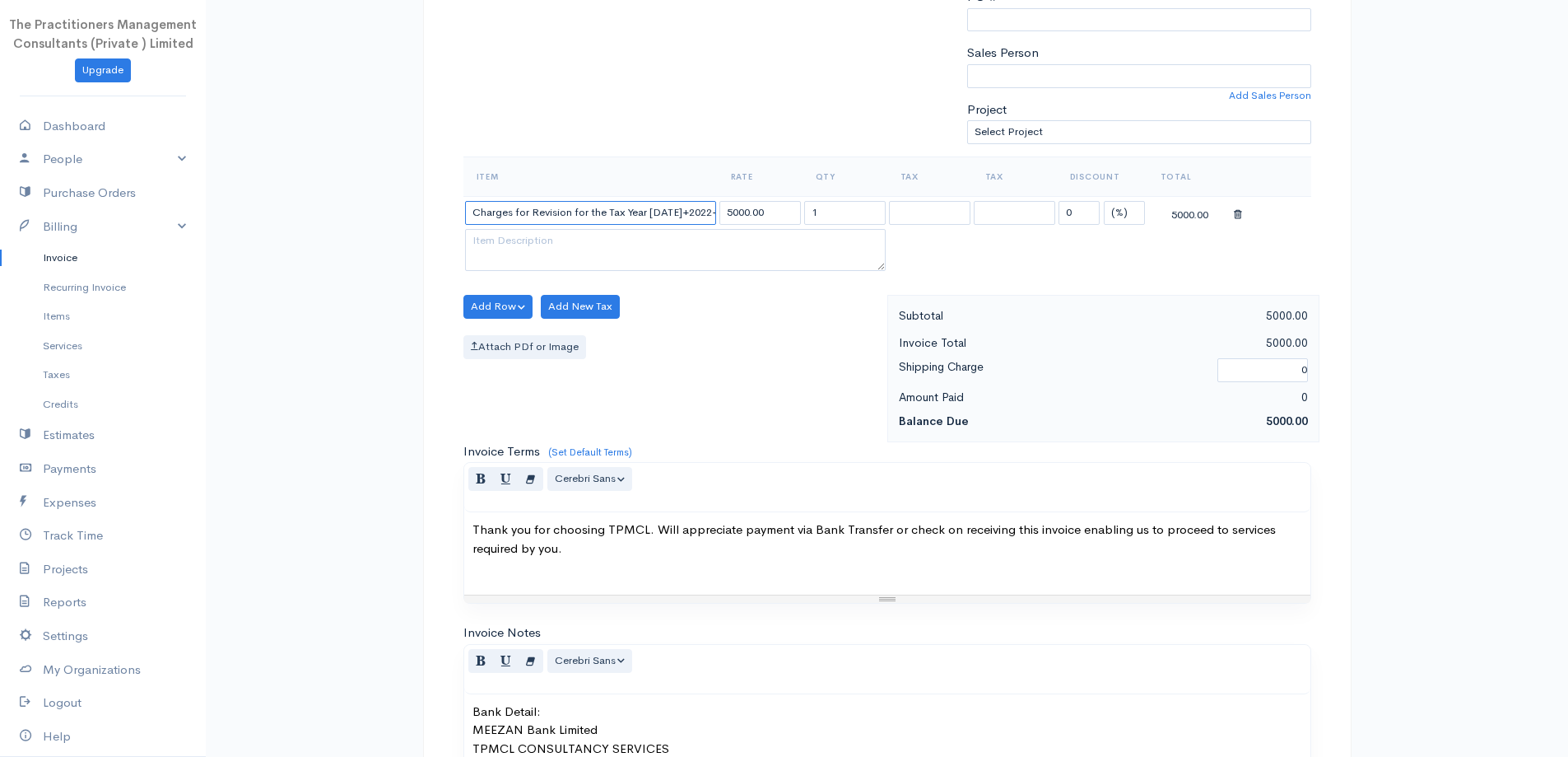
click at [686, 212] on input "Charges for Revision for the Tax Year [DATE]+2022+2023+2024" at bounding box center [591, 212] width 251 height 24
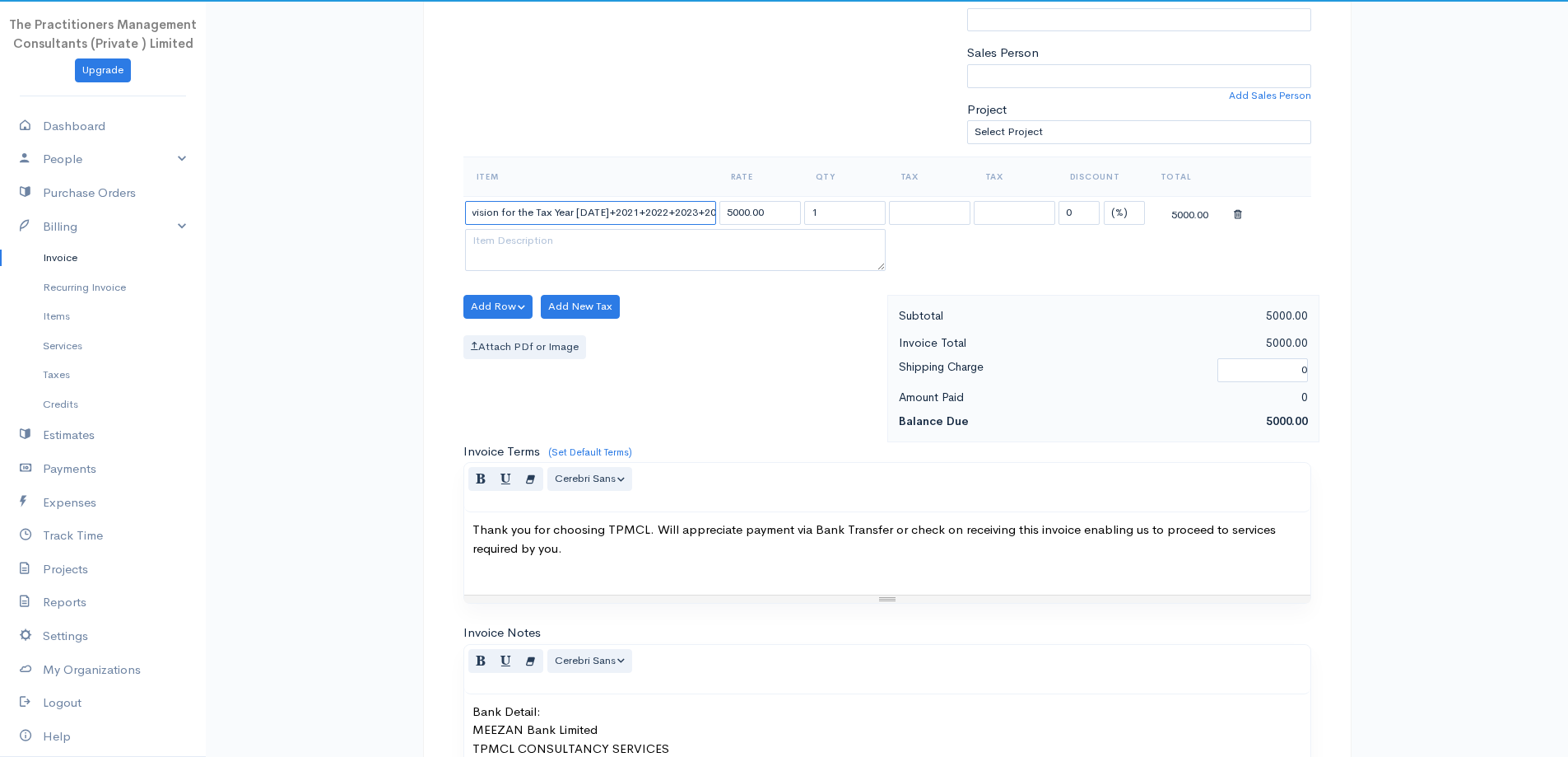
scroll to position [0, 80]
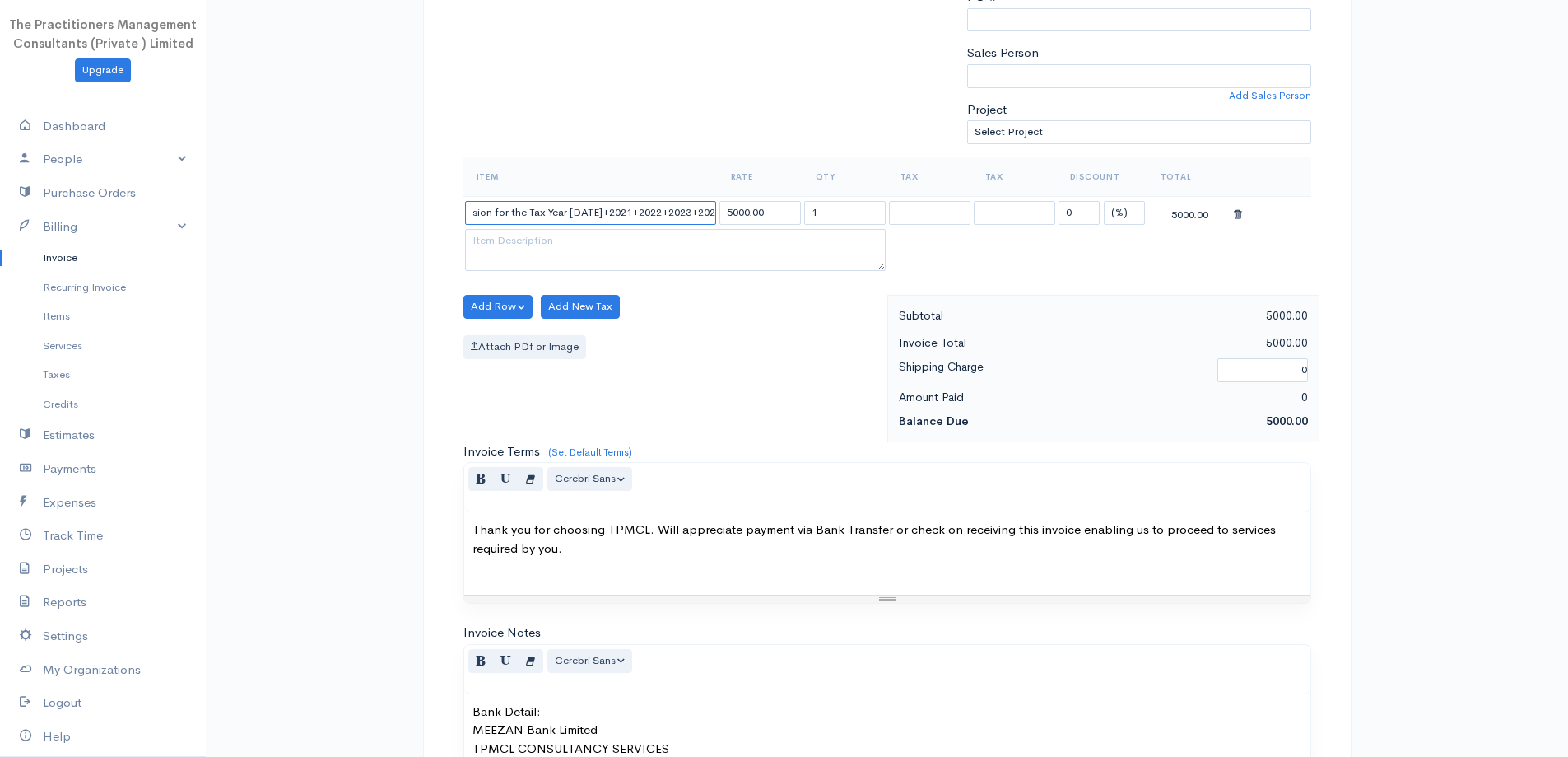
type input "Charges for Revision for the Tax Year [DATE]+2021+2022+2023+2024"
click at [822, 209] on input "1" at bounding box center [845, 212] width 82 height 24
type input "5"
click at [726, 214] on input "5000.00" at bounding box center [760, 212] width 82 height 24
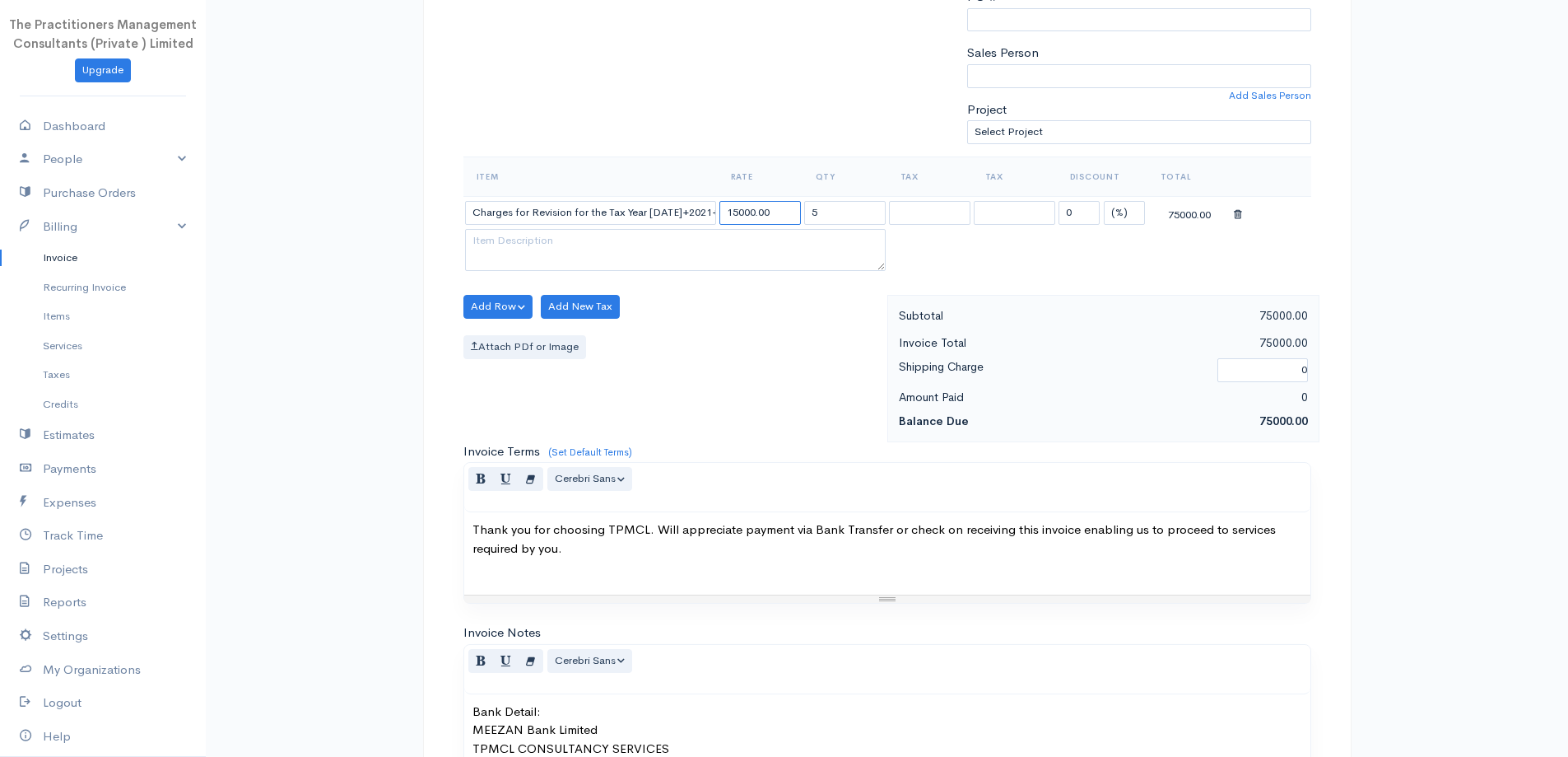
type input "15000.00"
click at [758, 286] on div "Item Rate Qty Tax Tax Discount Total Charges for Revision for the Tax Year [DAT…" at bounding box center [887, 226] width 848 height 139
click at [516, 303] on button "Add Row" at bounding box center [499, 307] width 70 height 24
click at [526, 329] on link "Add Item Row" at bounding box center [530, 340] width 130 height 28
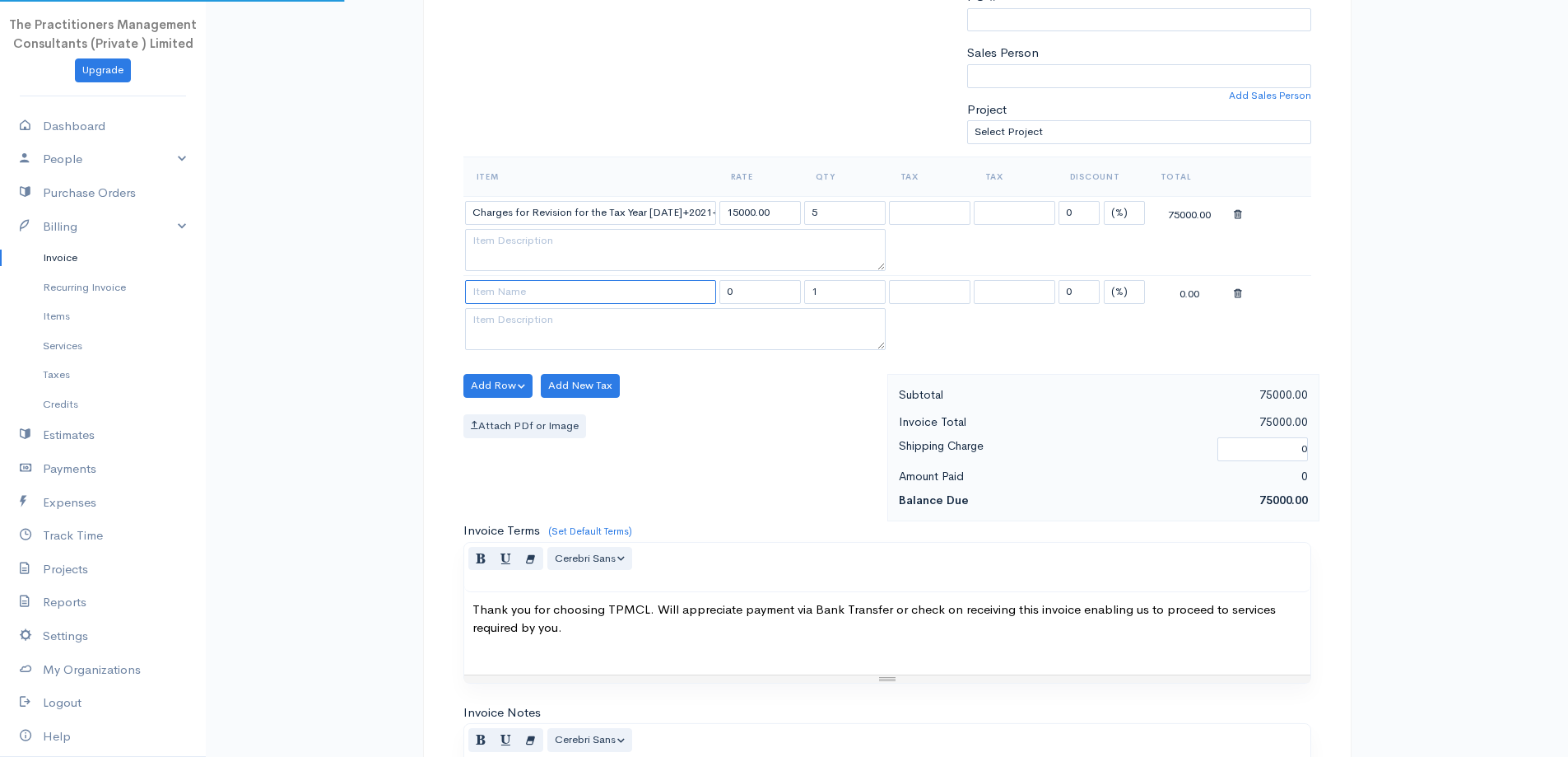
click at [537, 286] on input at bounding box center [591, 292] width 251 height 24
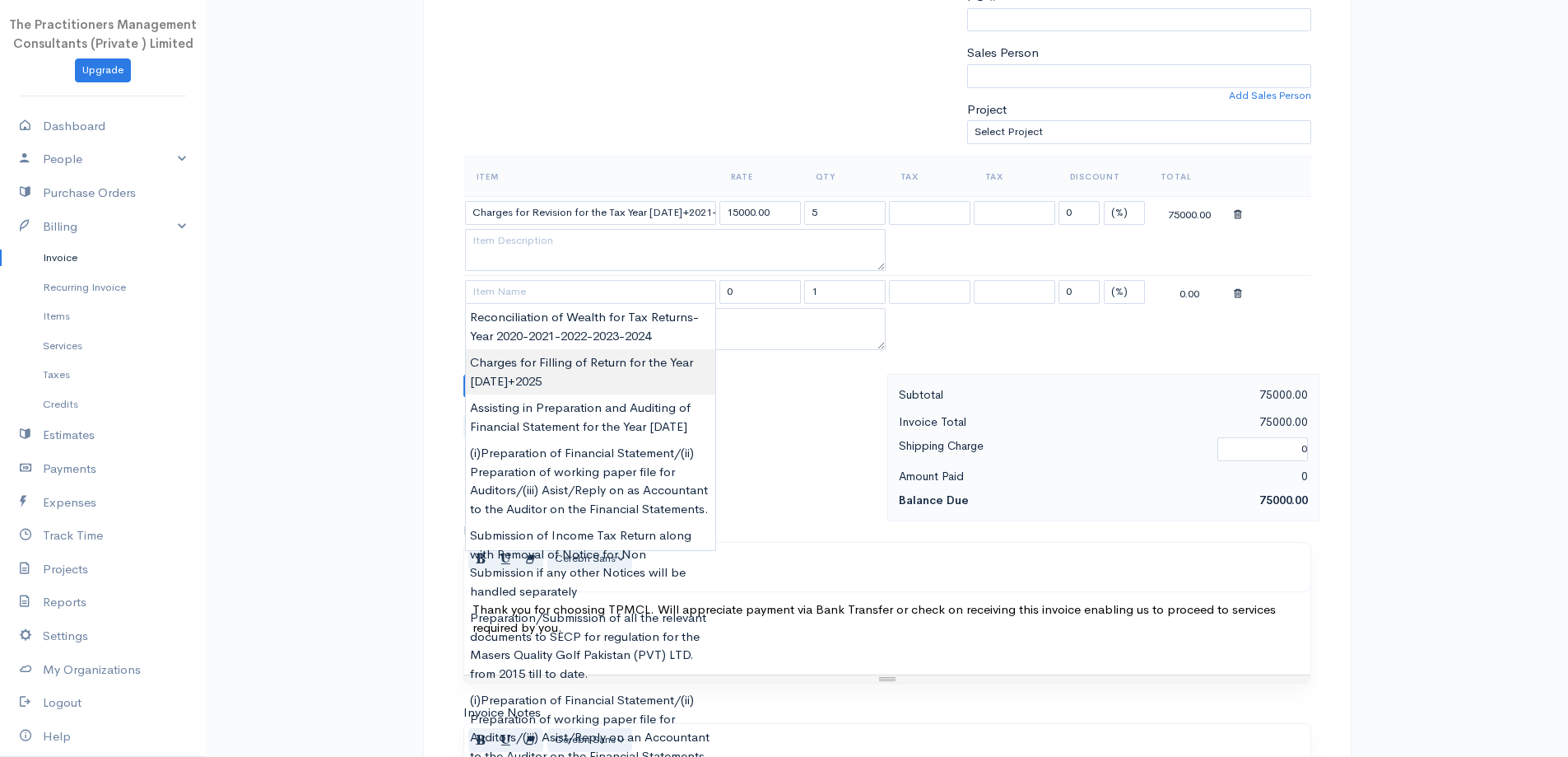
type input "Charges for Filling of Return for the Year [DATE]+2025"
type input "6000.00"
click at [535, 383] on body "The Practitioners Management Consultants (Private ) Limited Upgrade Dashboard P…" at bounding box center [784, 350] width 1568 height 1524
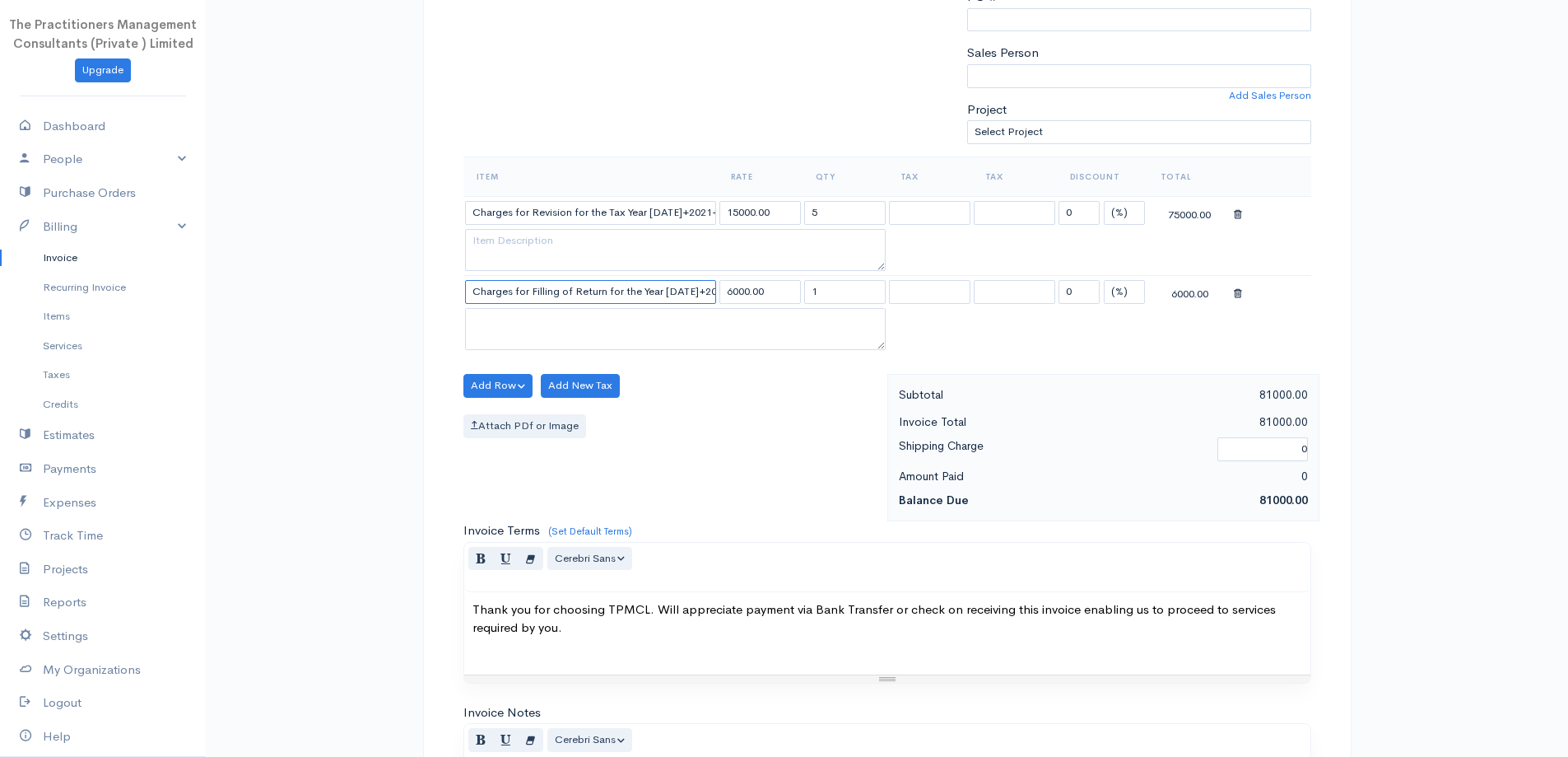
click at [695, 286] on input "Charges for Filling of Return for the Year [DATE]+2025" at bounding box center [591, 292] width 251 height 24
type input "Charges for Filling of Return for the Year [DATE]"
click at [733, 292] on input "6000.00" at bounding box center [760, 292] width 82 height 24
type input "15000.00"
click at [775, 387] on div "Add Row Add Item Row Add Time Row Add New Tax Attach PDf or Image" at bounding box center [671, 447] width 432 height 147
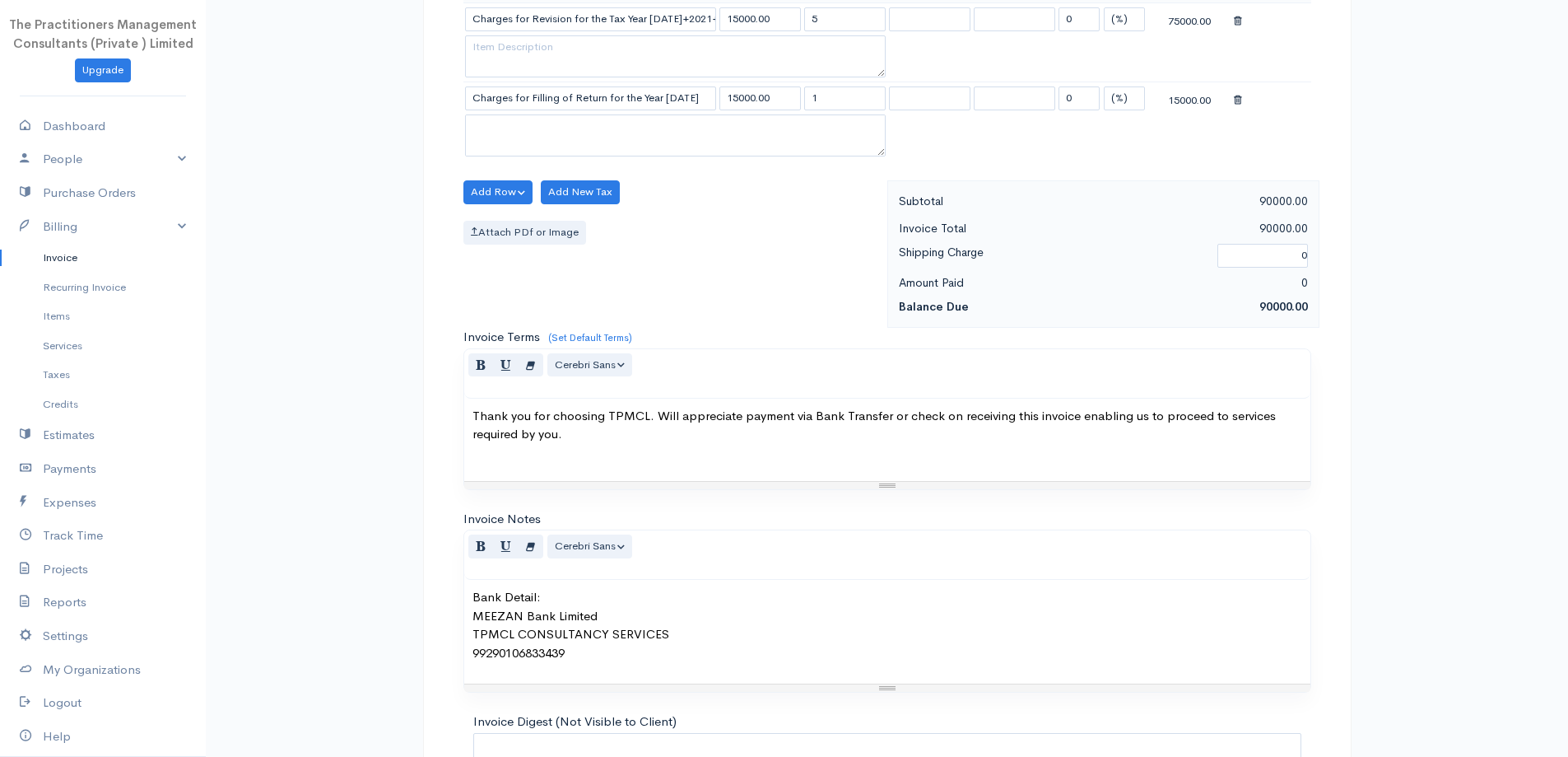
scroll to position [767, 0]
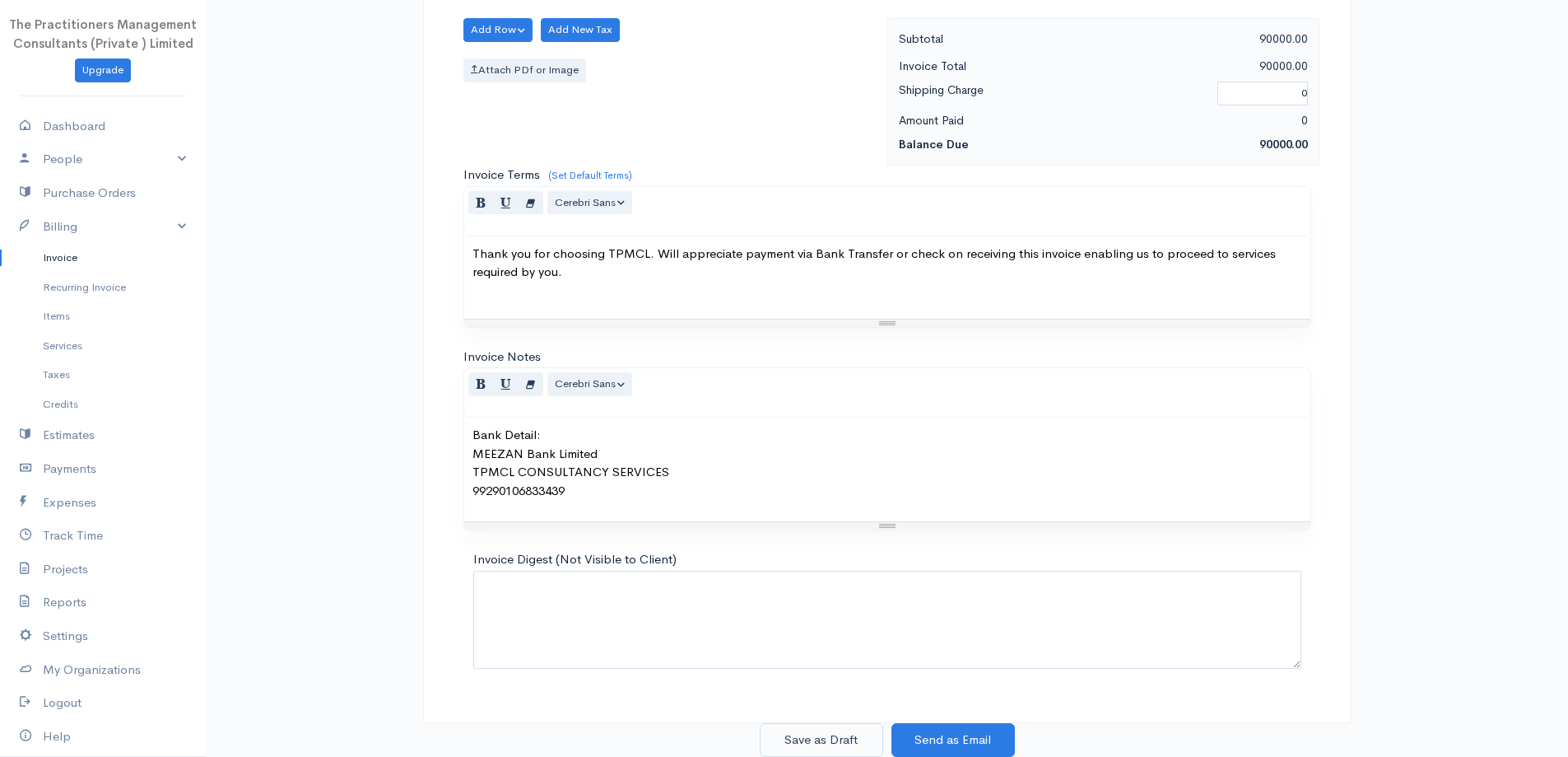
drag, startPoint x: 853, startPoint y: 717, endPoint x: 856, endPoint y: 726, distance: 9.5
click at [855, 719] on div "DRAFT To [GEOGRAPHIC_DATA] [PHONE_NUMBER] 3698 [Choose Country] [GEOGRAPHIC_DAT…" at bounding box center [886, 29] width 928 height 1386
click at [860, 730] on button "Save as Draft" at bounding box center [821, 739] width 124 height 33
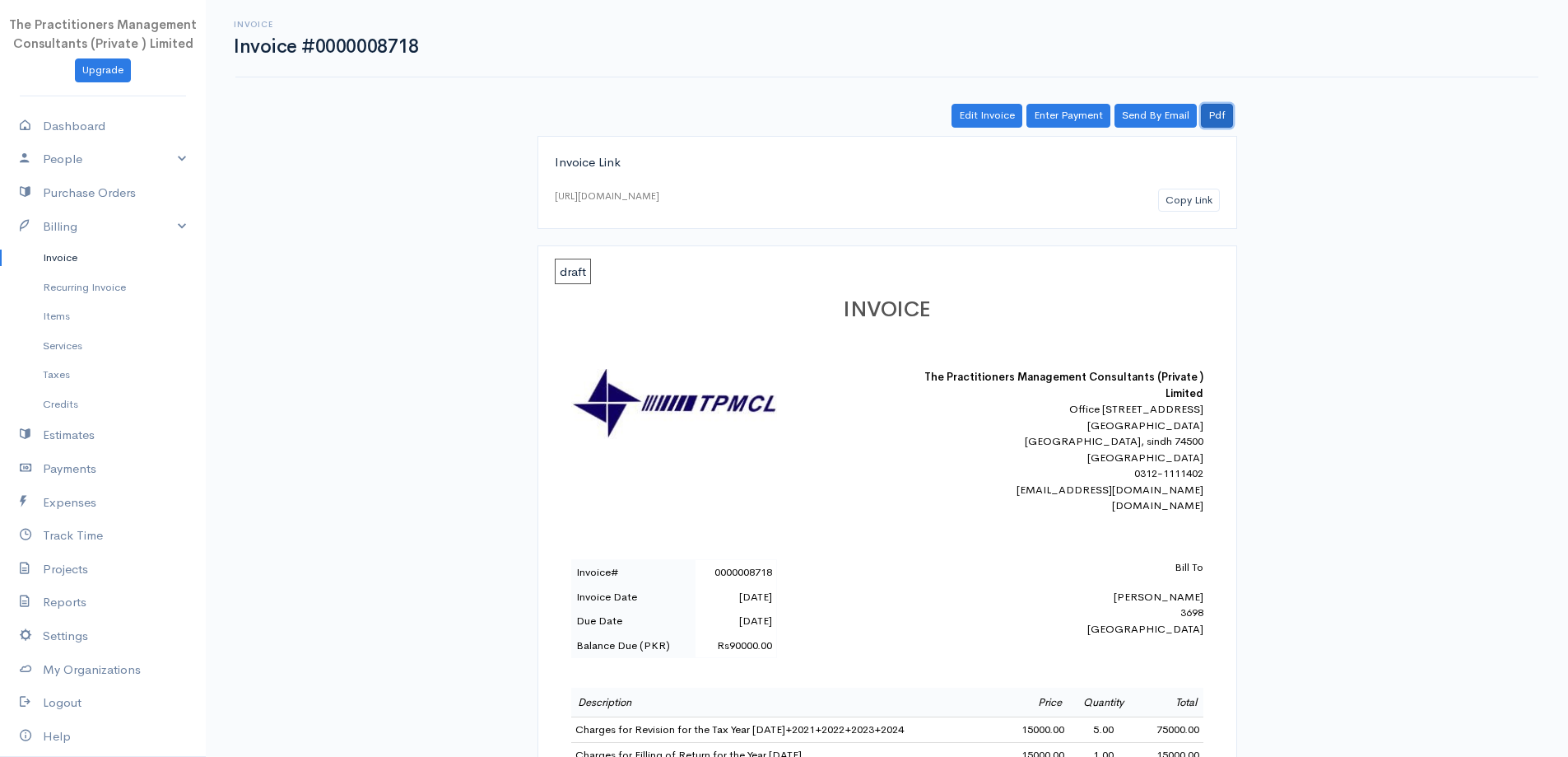
click at [1210, 121] on link "Pdf" at bounding box center [1217, 115] width 32 height 24
click at [28, 262] on link "Invoice" at bounding box center [103, 257] width 206 height 29
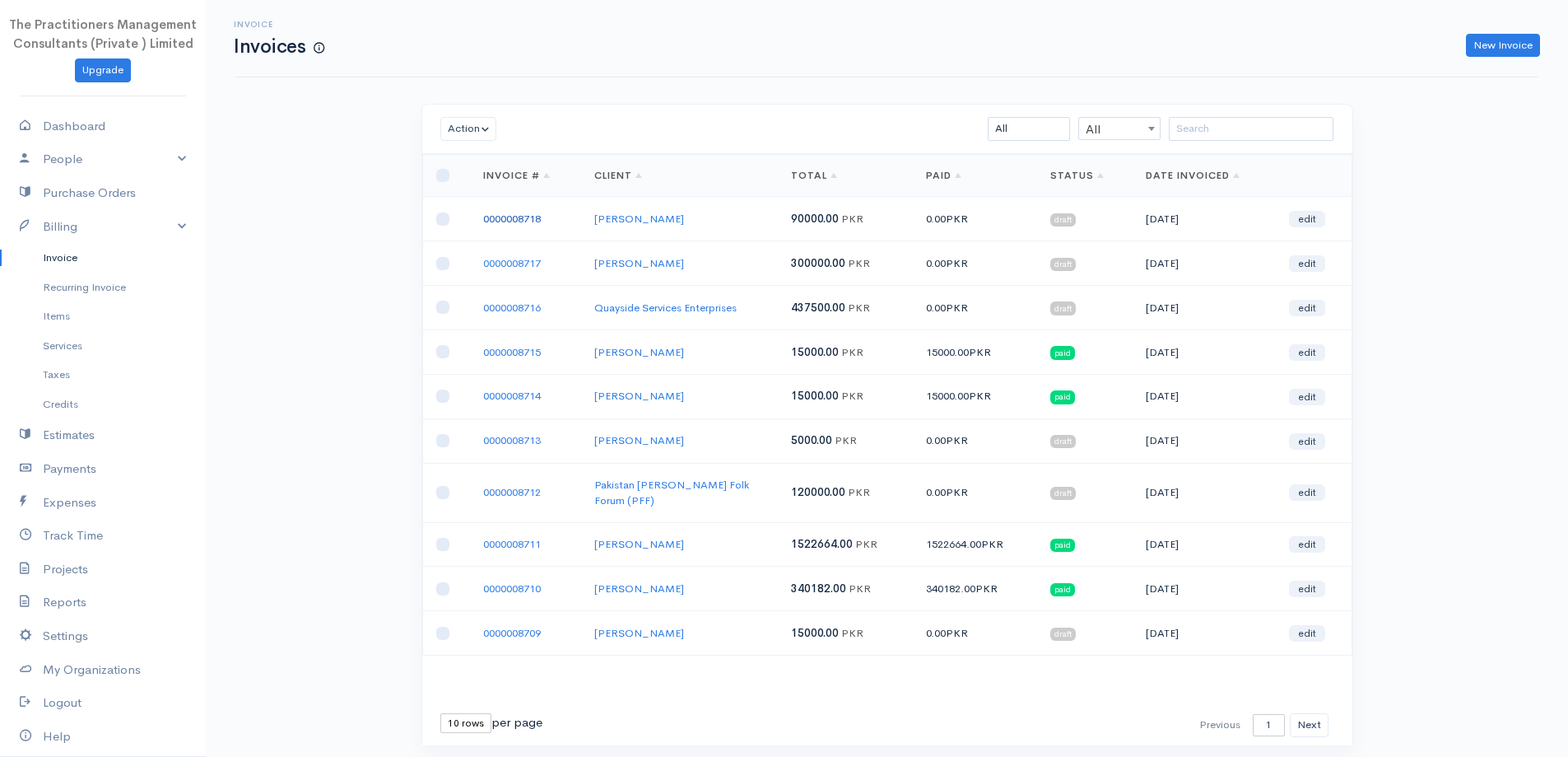
click at [499, 220] on link "0000008718" at bounding box center [511, 218] width 58 height 14
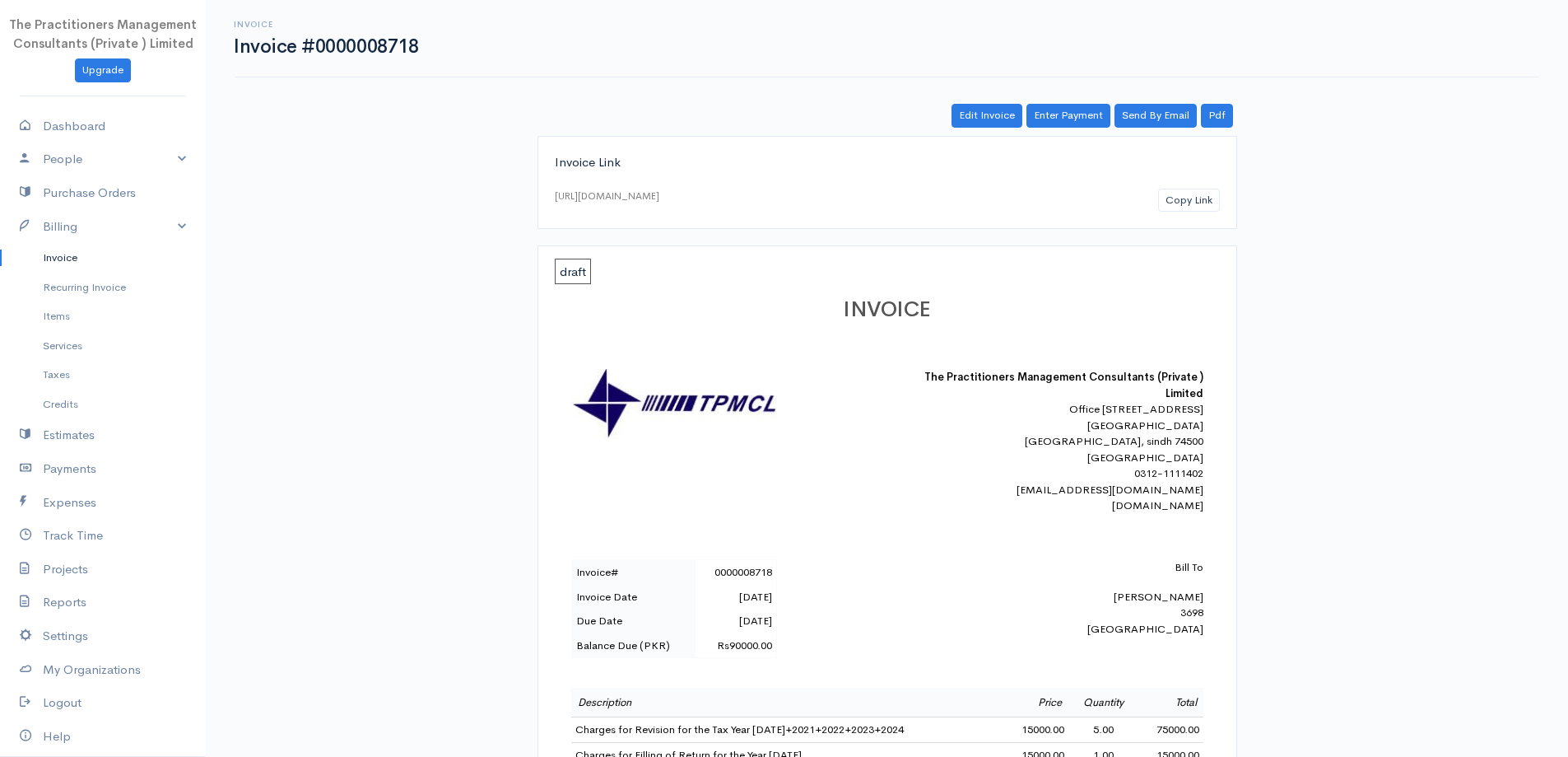
click at [73, 252] on link "Invoice" at bounding box center [103, 257] width 206 height 29
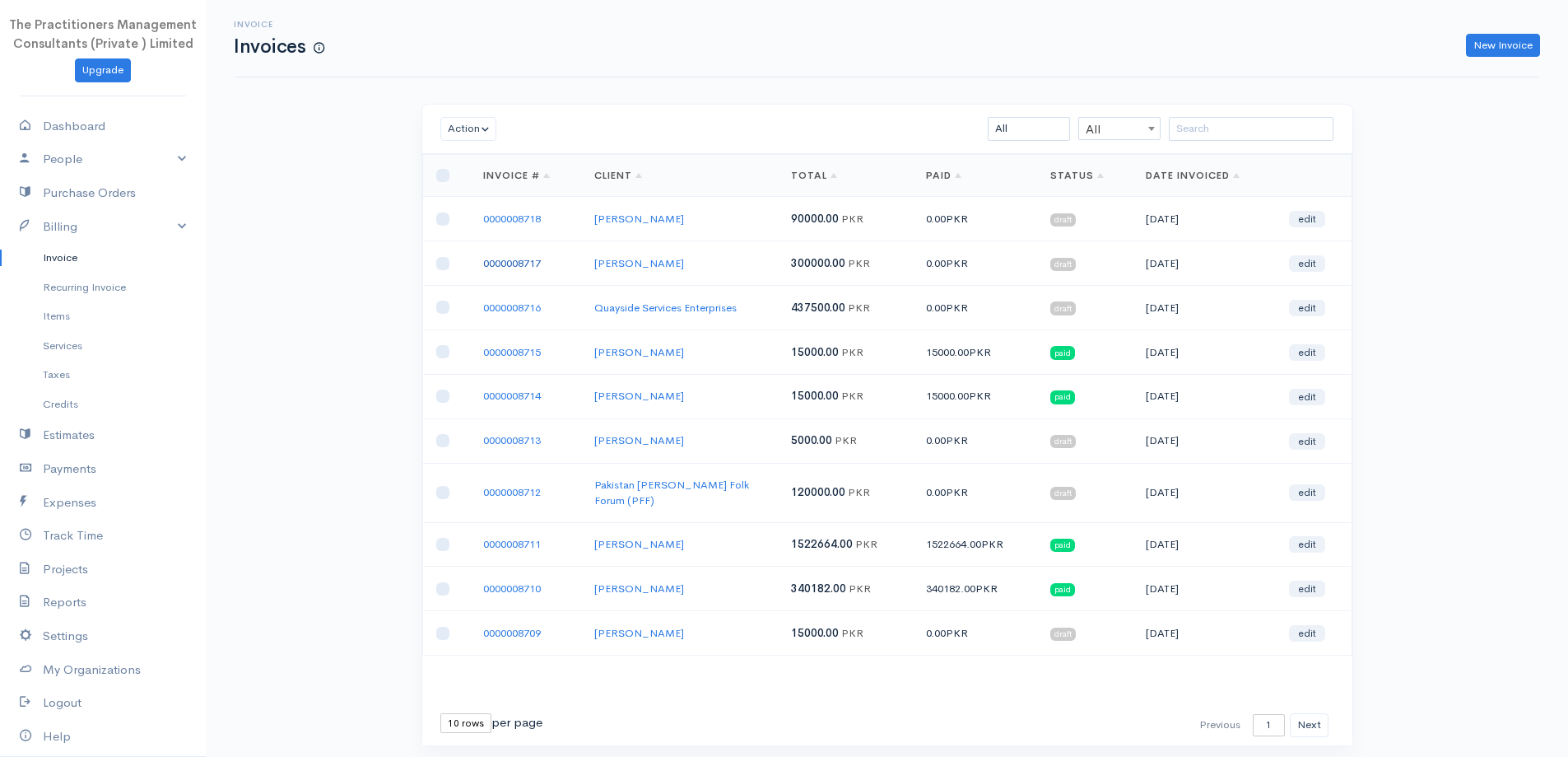
click at [487, 264] on link "0000008717" at bounding box center [511, 262] width 58 height 14
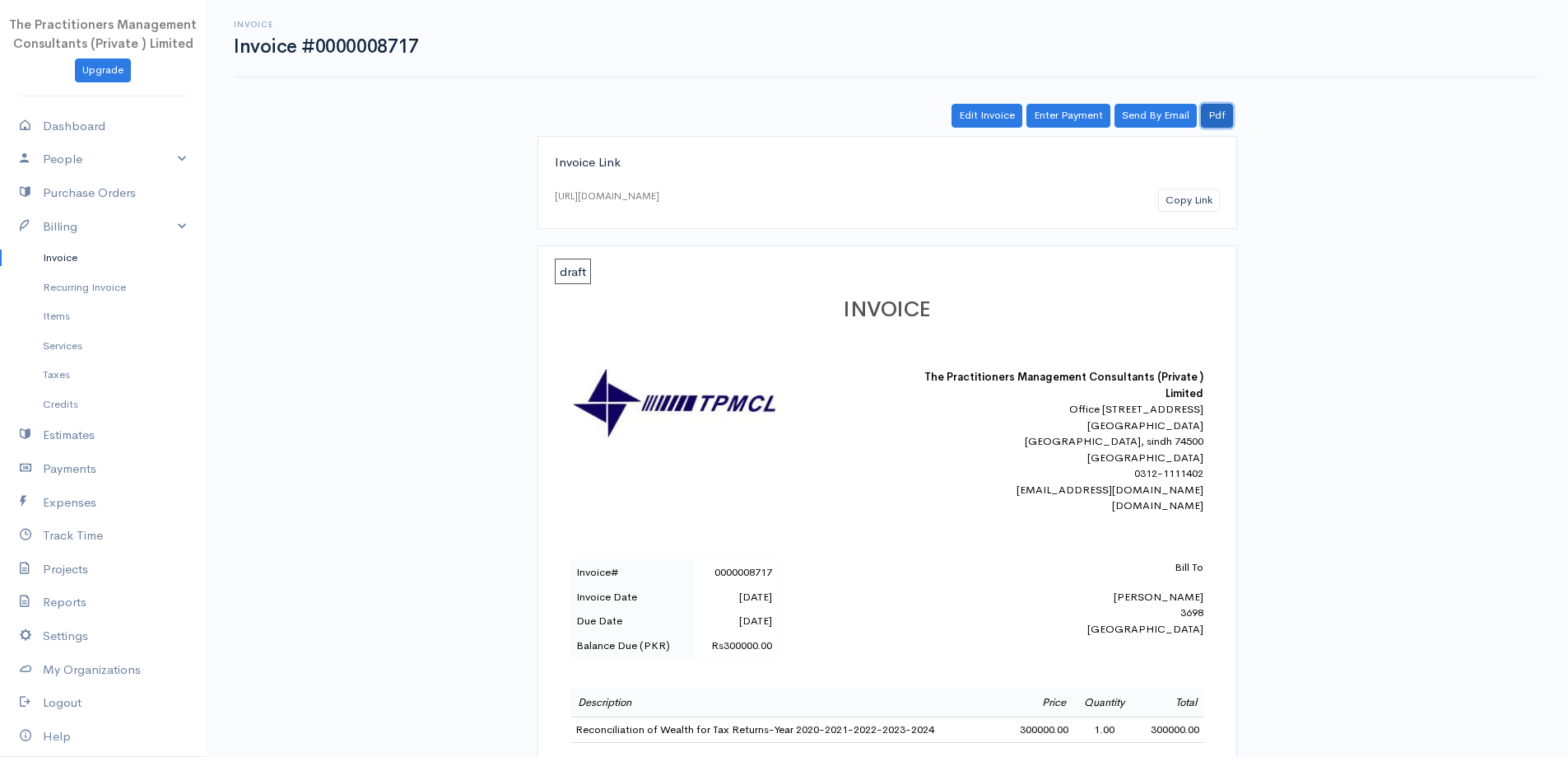
click at [1221, 119] on link "Pdf" at bounding box center [1217, 115] width 32 height 24
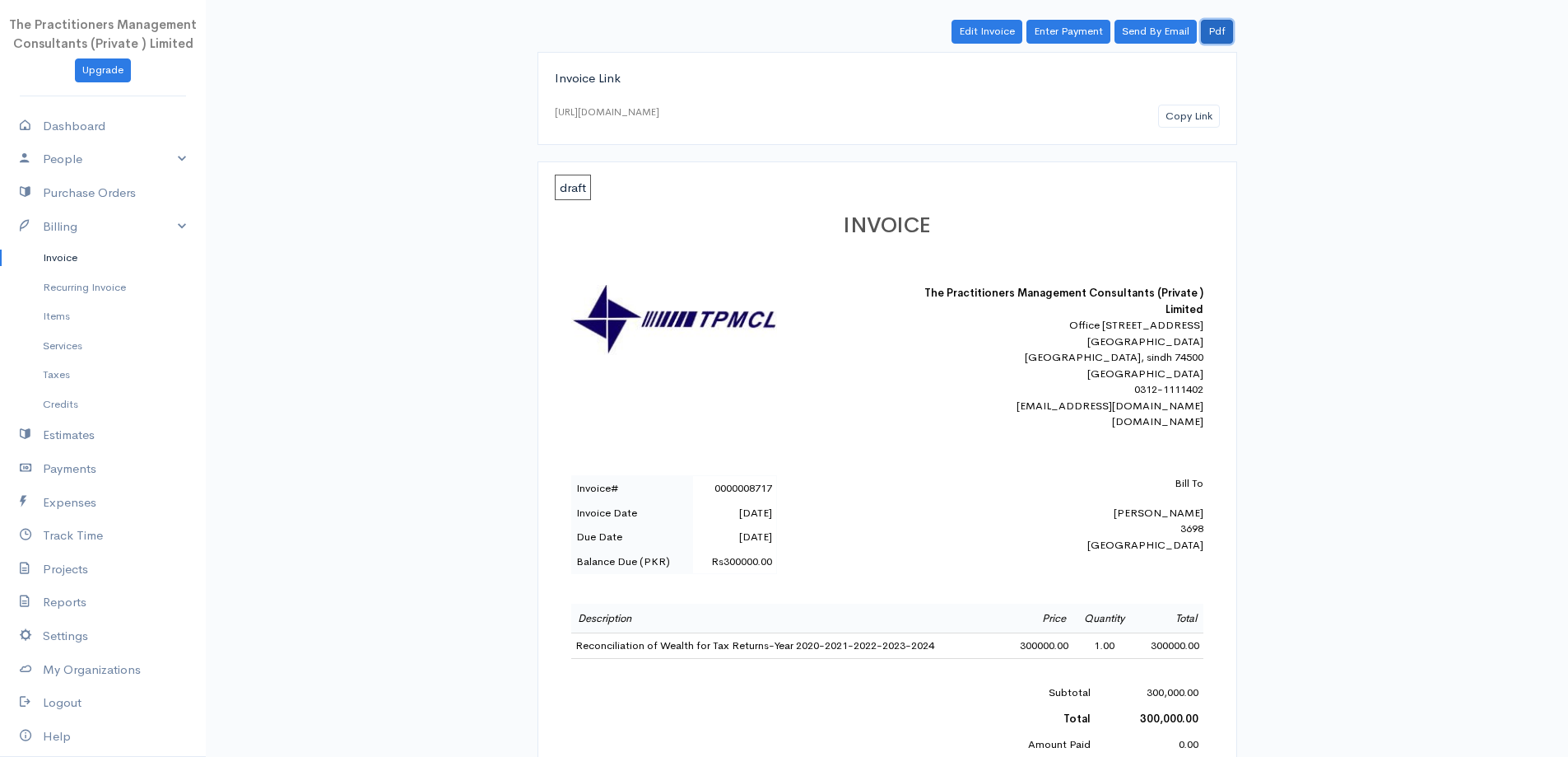
scroll to position [83, 0]
click at [122, 247] on link "Invoice" at bounding box center [103, 257] width 206 height 29
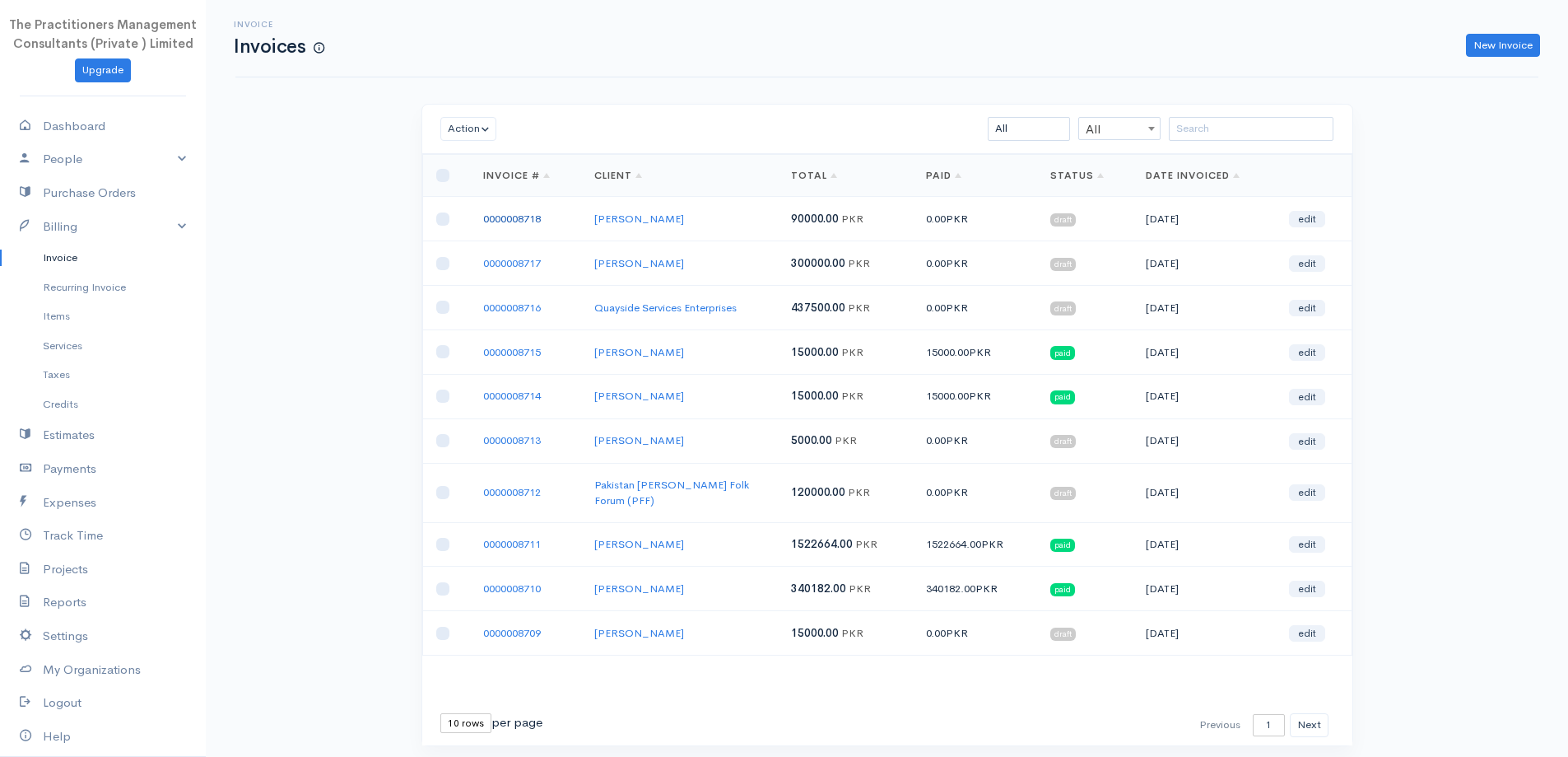
click at [531, 219] on link "0000008718" at bounding box center [511, 218] width 58 height 14
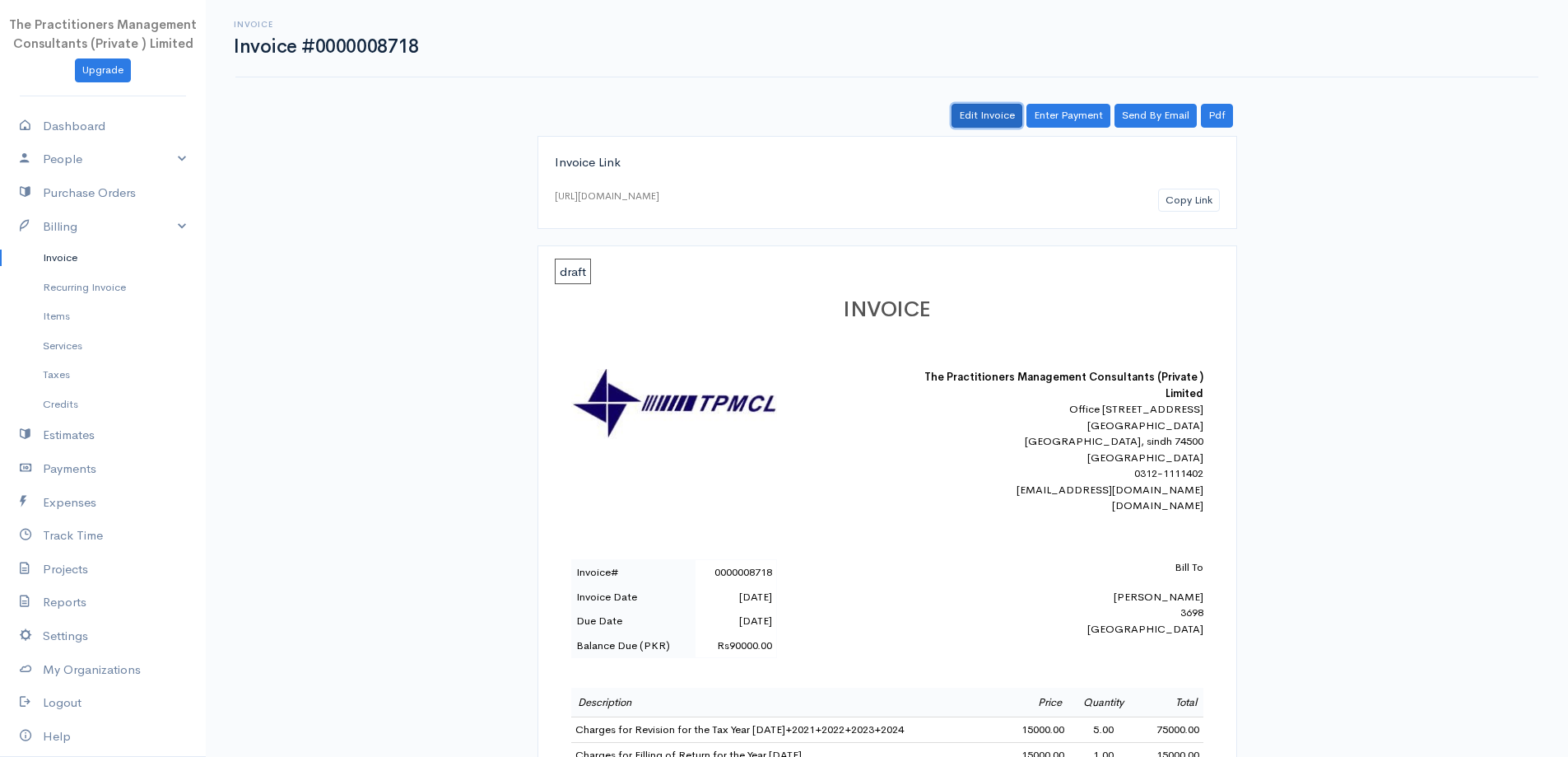
click at [1002, 124] on link "Edit Invoice" at bounding box center [987, 115] width 71 height 24
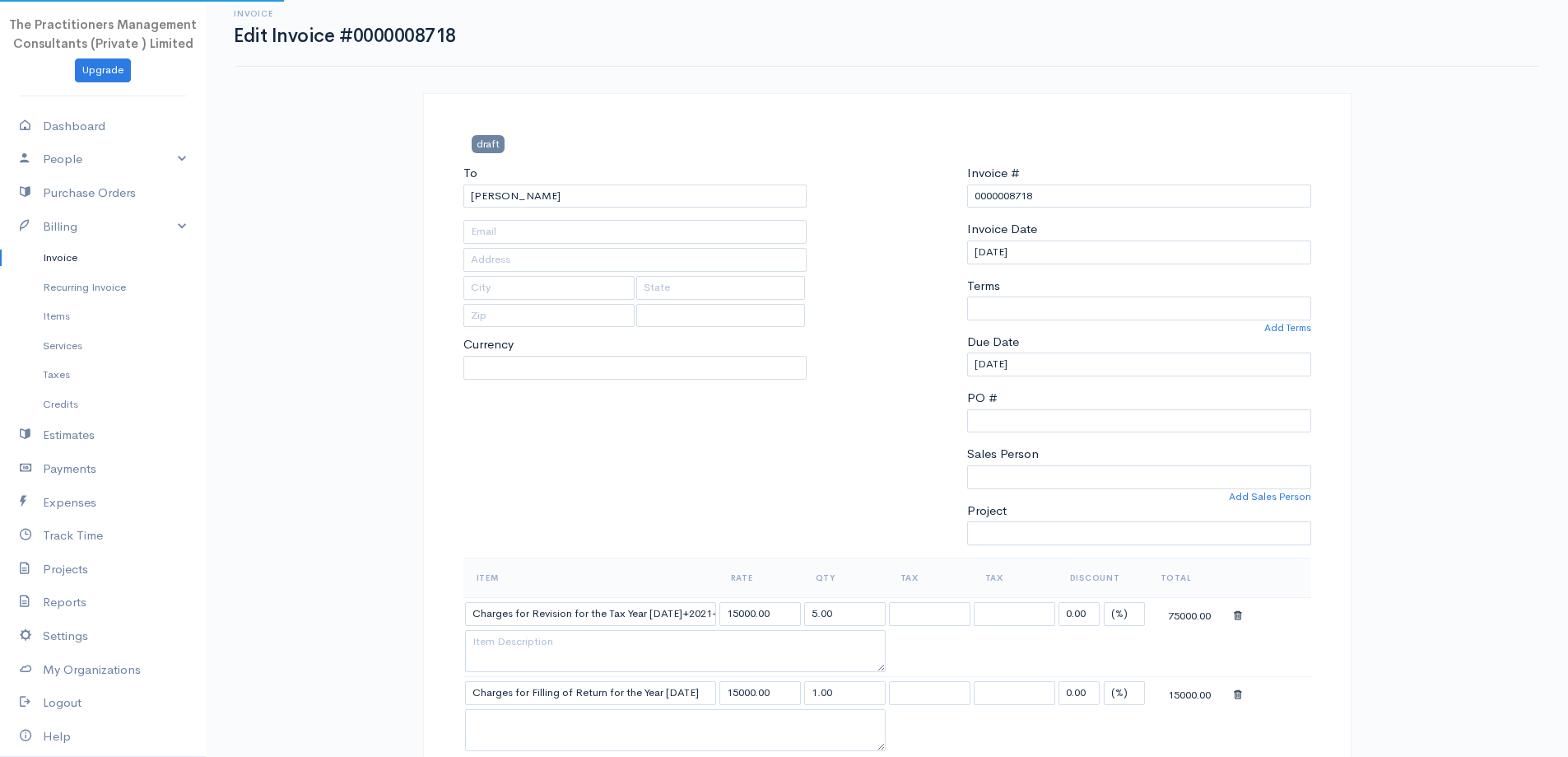
type input "[PHONE_NUMBER]"
type input "3698"
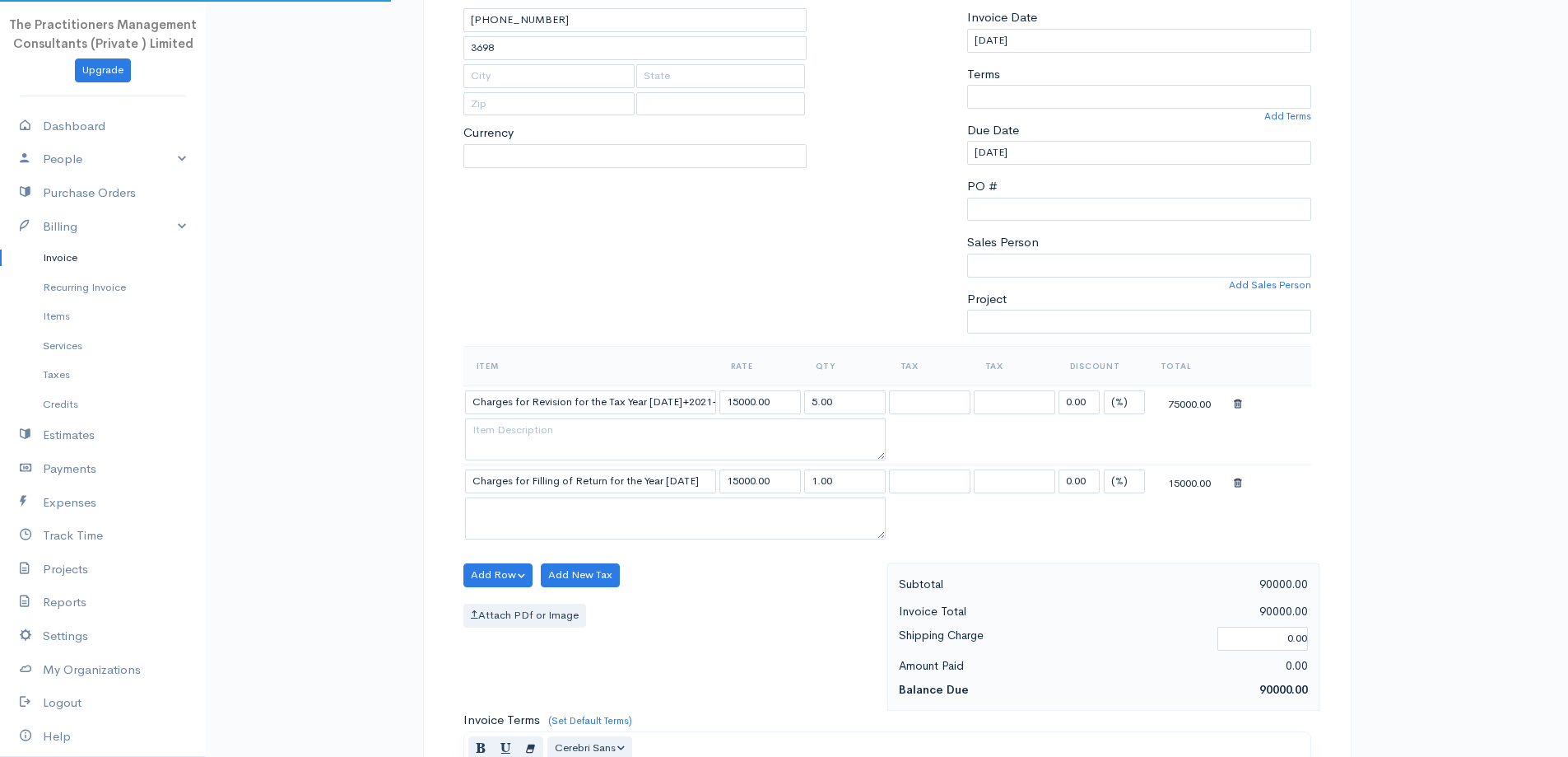
select select
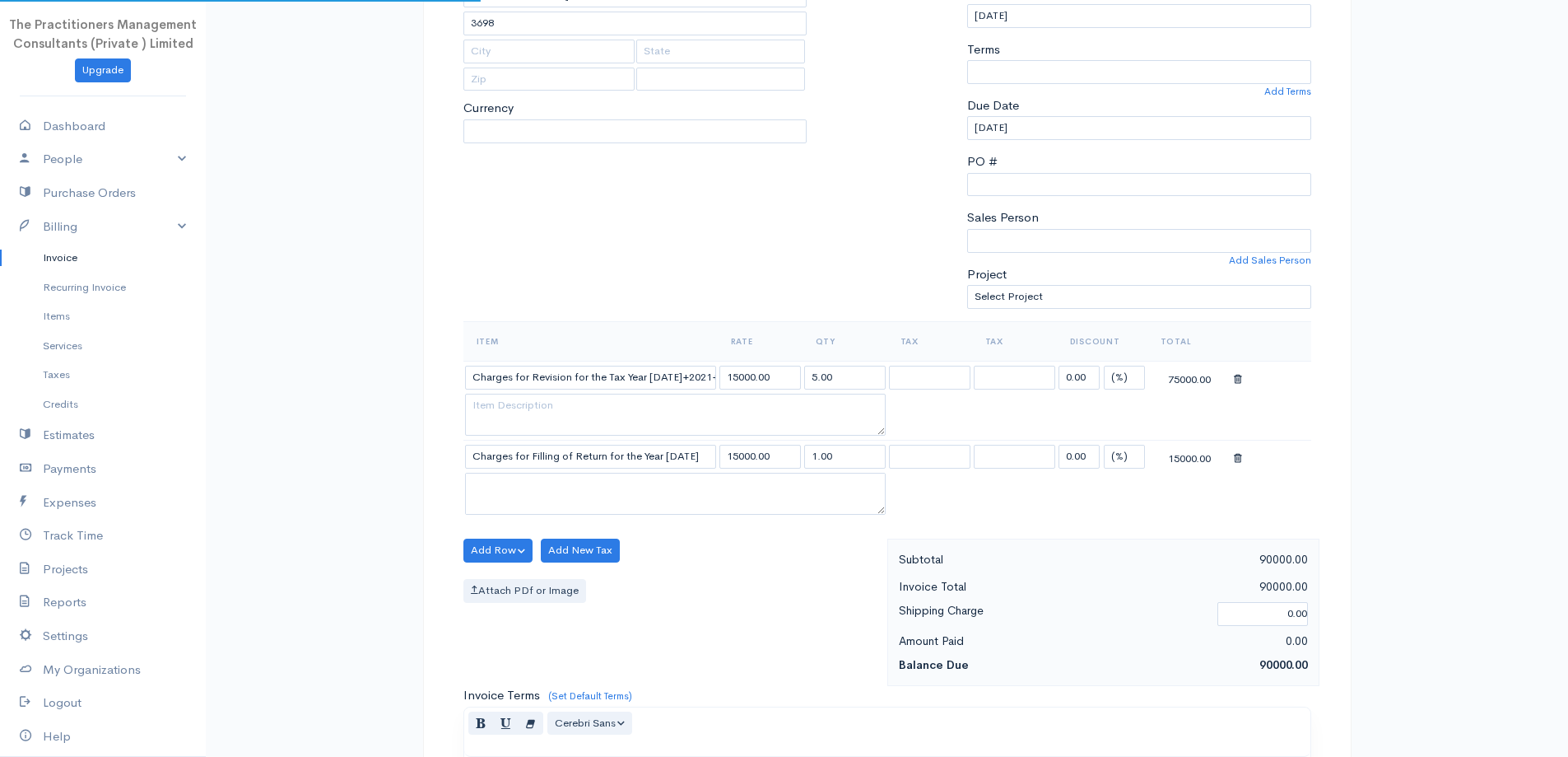
select select "[GEOGRAPHIC_DATA]"
select select "PKR"
select select "0"
click at [1126, 457] on select "(%) Flat" at bounding box center [1124, 456] width 41 height 24
select select "2"
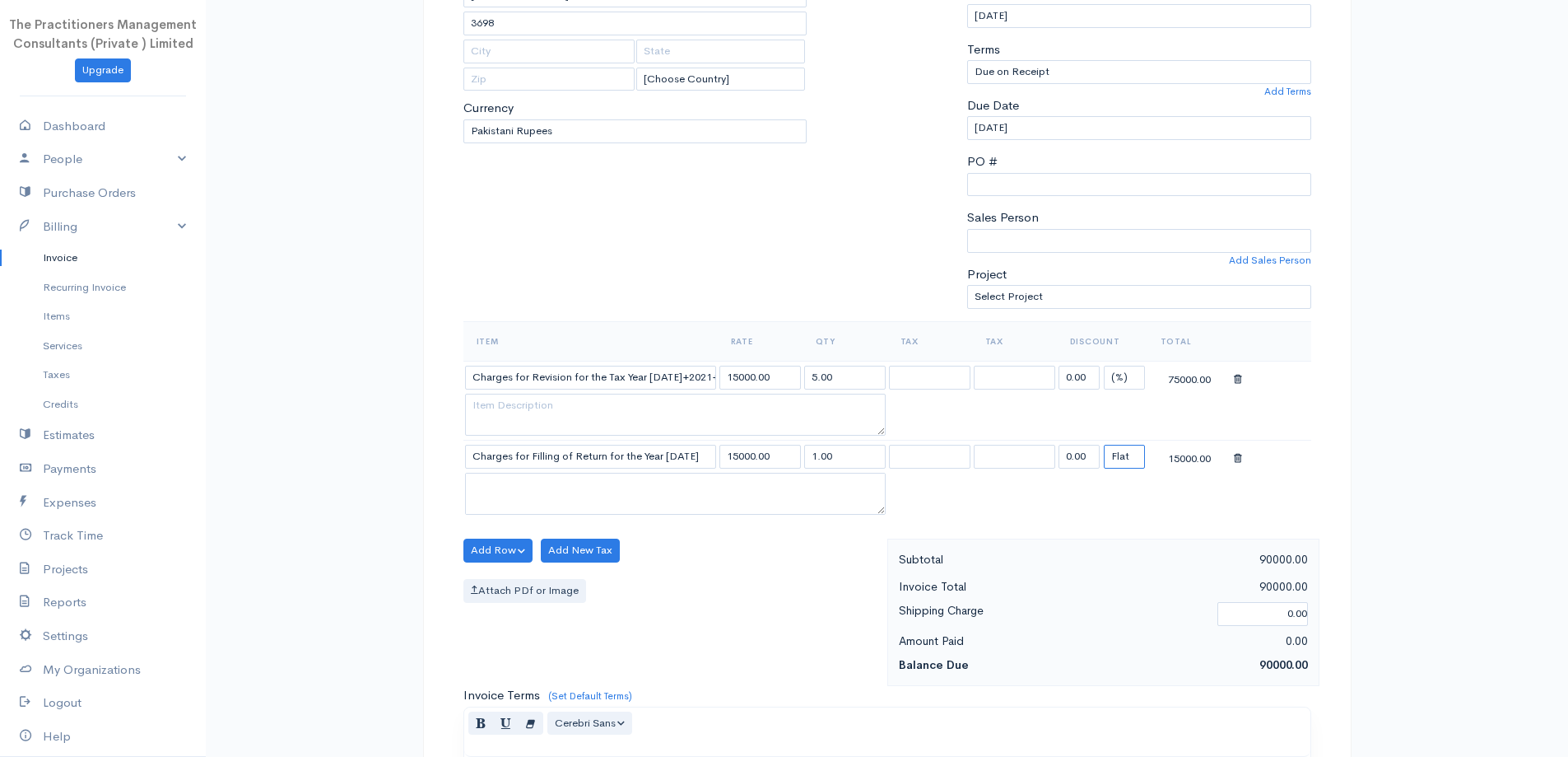
click at [1104, 445] on select "(%) Flat" at bounding box center [1124, 456] width 41 height 24
click at [1094, 452] on input "0.00" at bounding box center [1078, 456] width 41 height 24
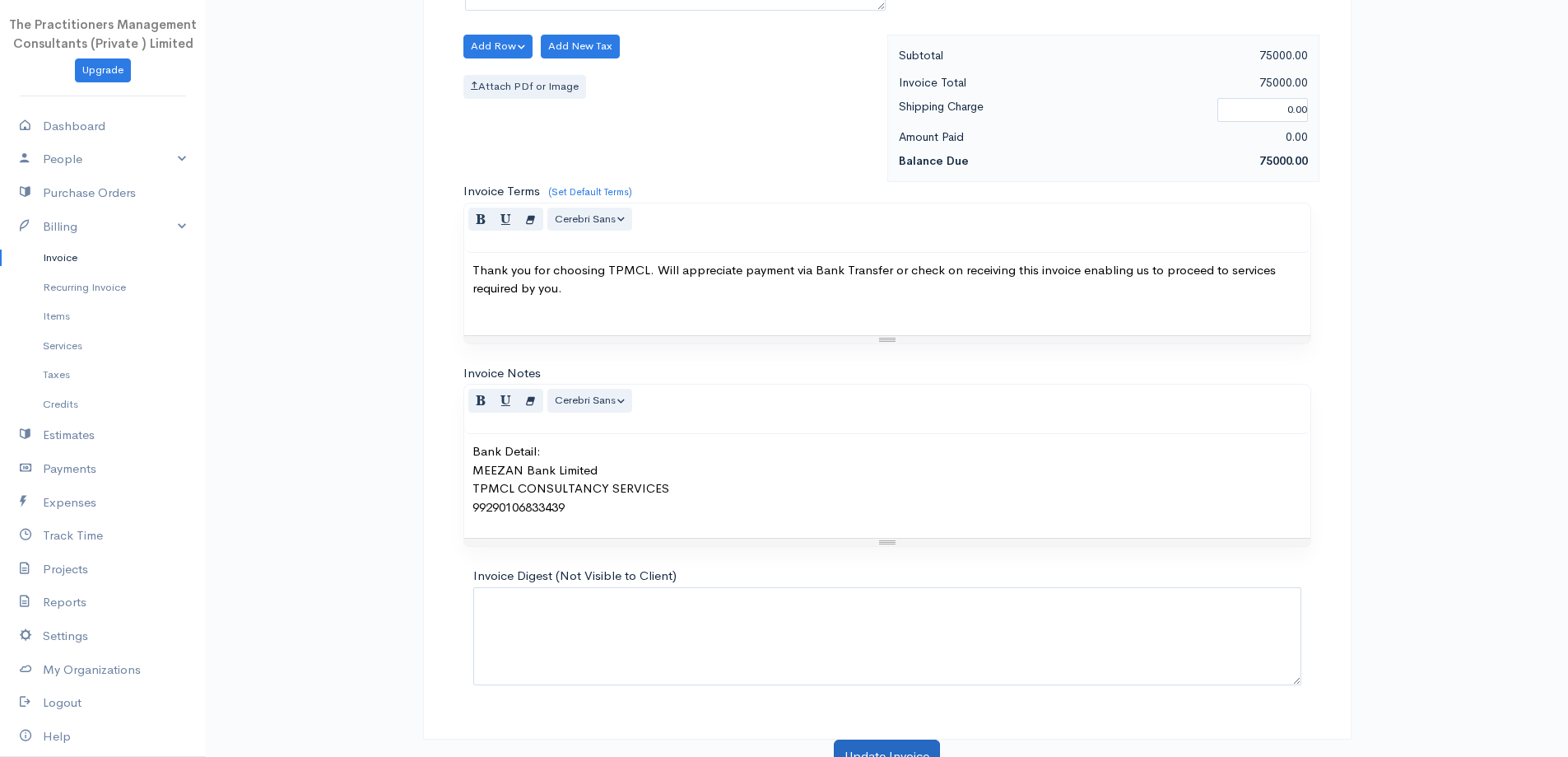
scroll to position [767, 0]
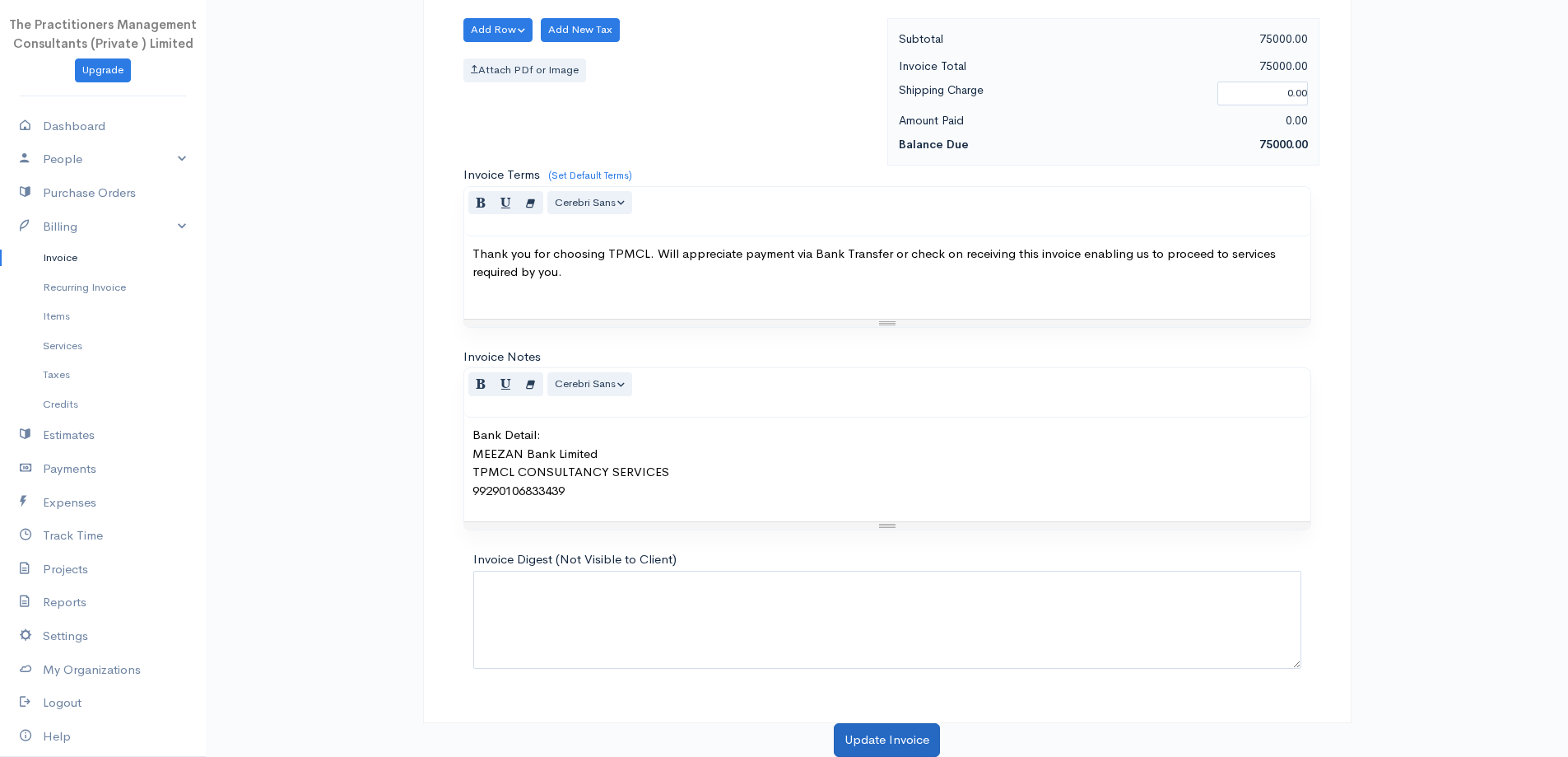
type input "15000"
click at [891, 754] on button "Update Invoice" at bounding box center [886, 739] width 106 height 33
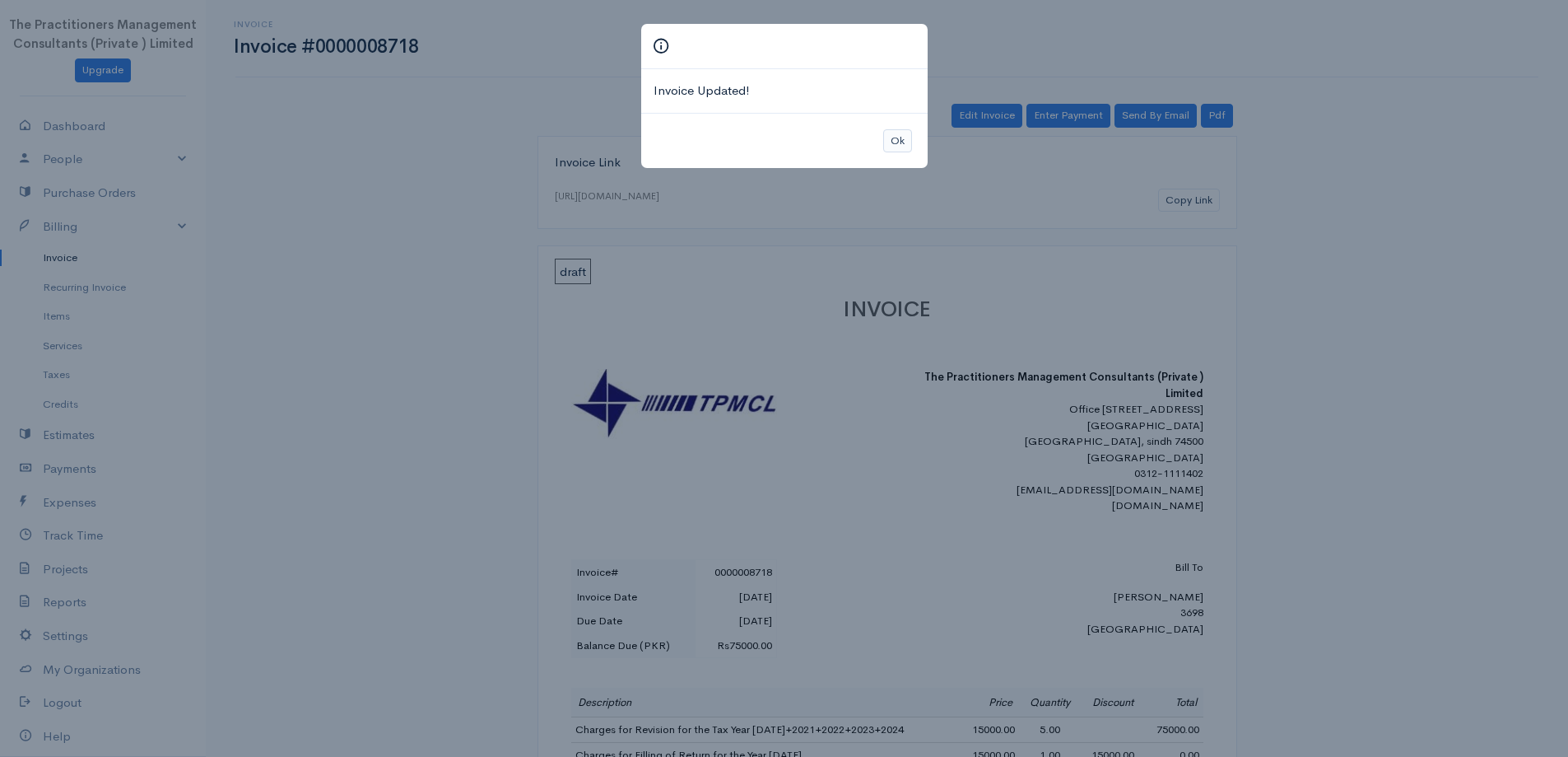
drag, startPoint x: 901, startPoint y: 121, endPoint x: 903, endPoint y: 131, distance: 10.2
click at [901, 123] on div "Ok" at bounding box center [784, 140] width 287 height 56
click at [903, 131] on button "Ok" at bounding box center [897, 141] width 28 height 24
